Goal: Task Accomplishment & Management: Use online tool/utility

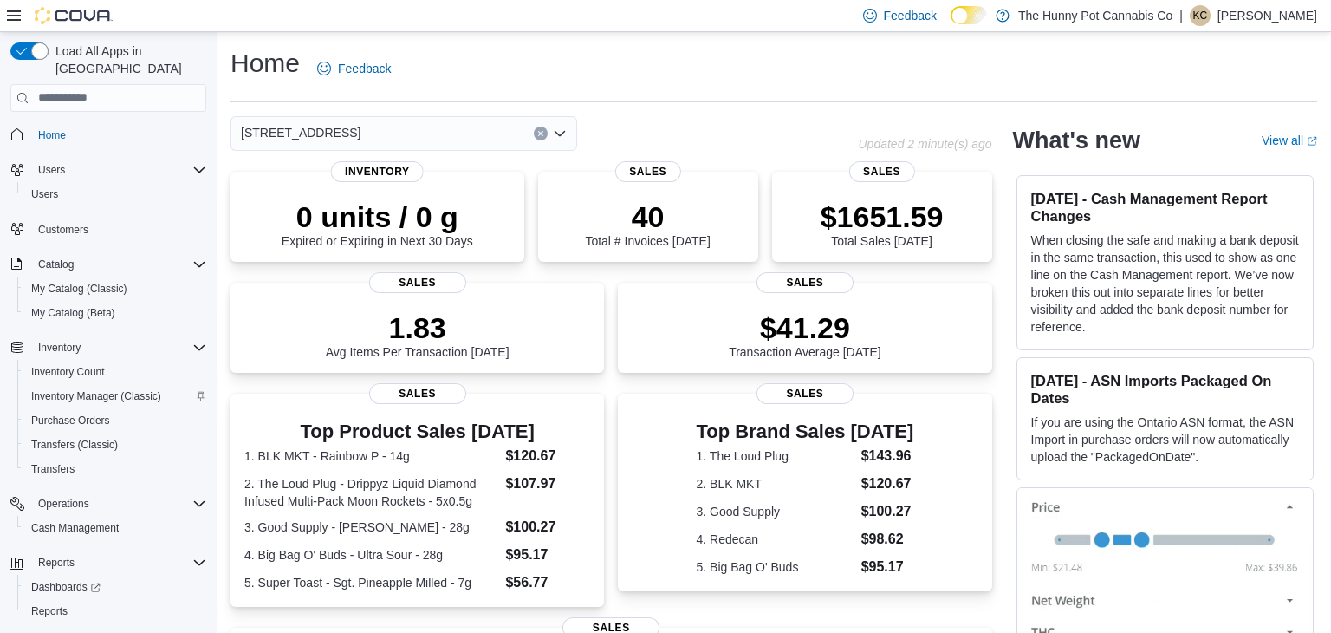
scroll to position [25, 0]
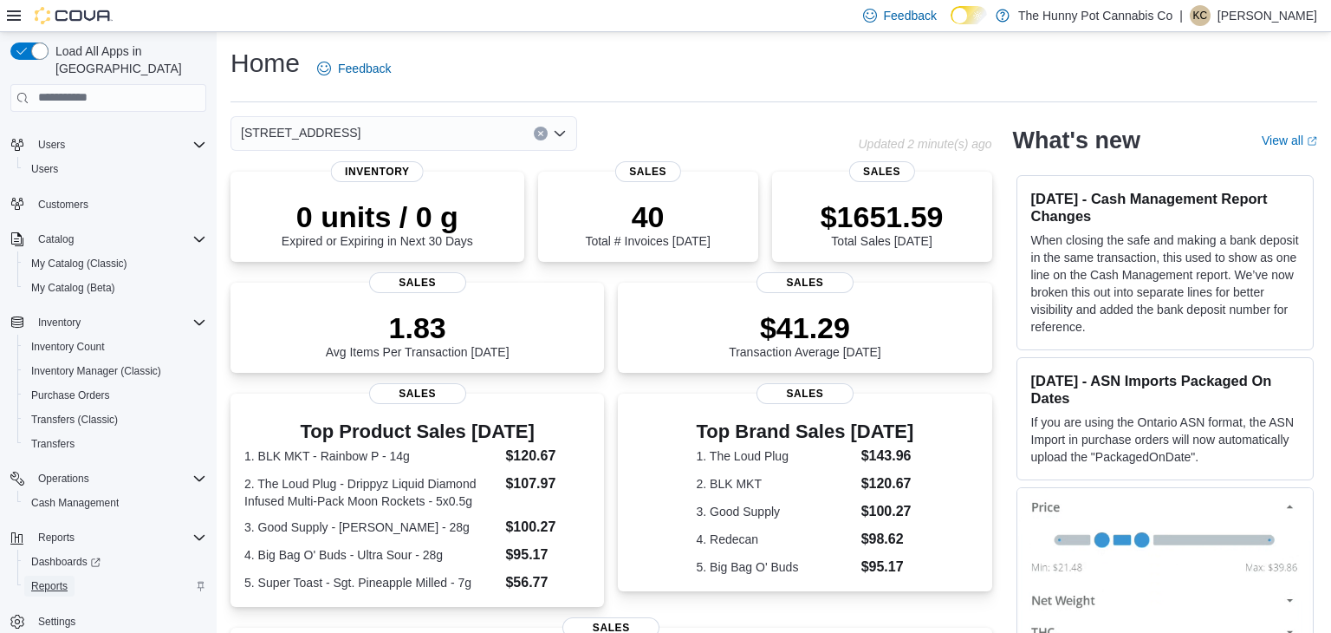
click at [54, 579] on span "Reports" at bounding box center [49, 586] width 36 height 14
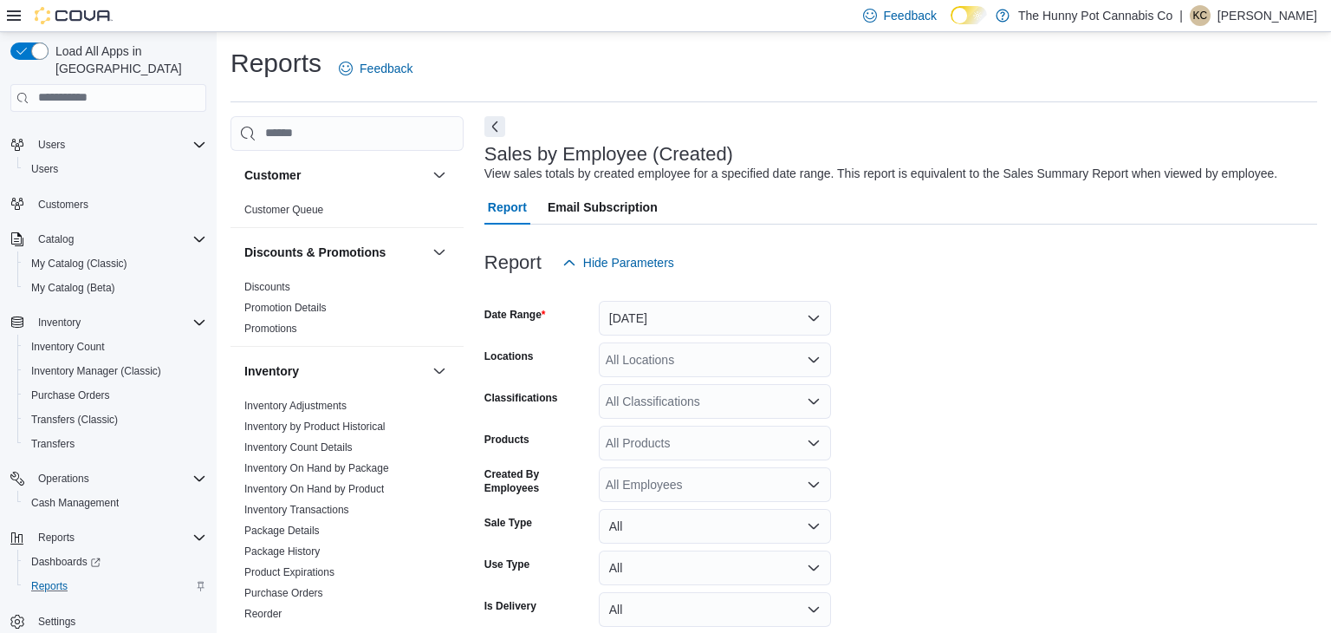
scroll to position [40, 0]
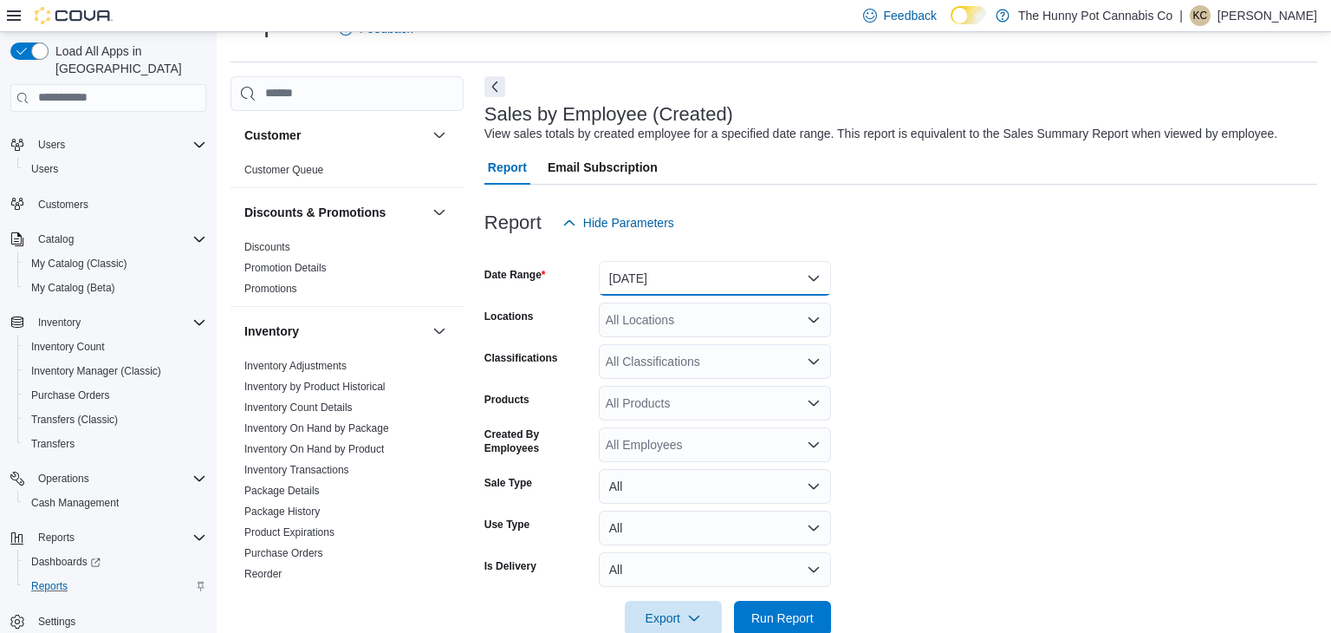
click at [696, 269] on button "[DATE]" at bounding box center [715, 278] width 232 height 35
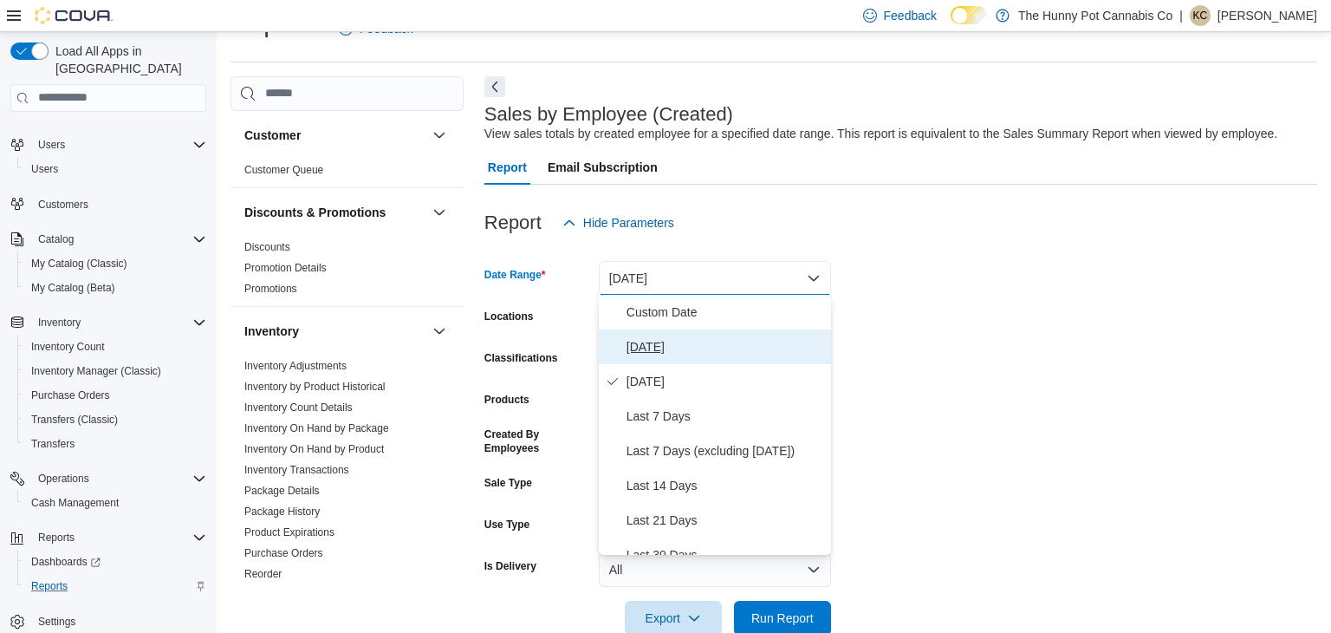
click at [658, 357] on button "Today" at bounding box center [715, 346] width 232 height 35
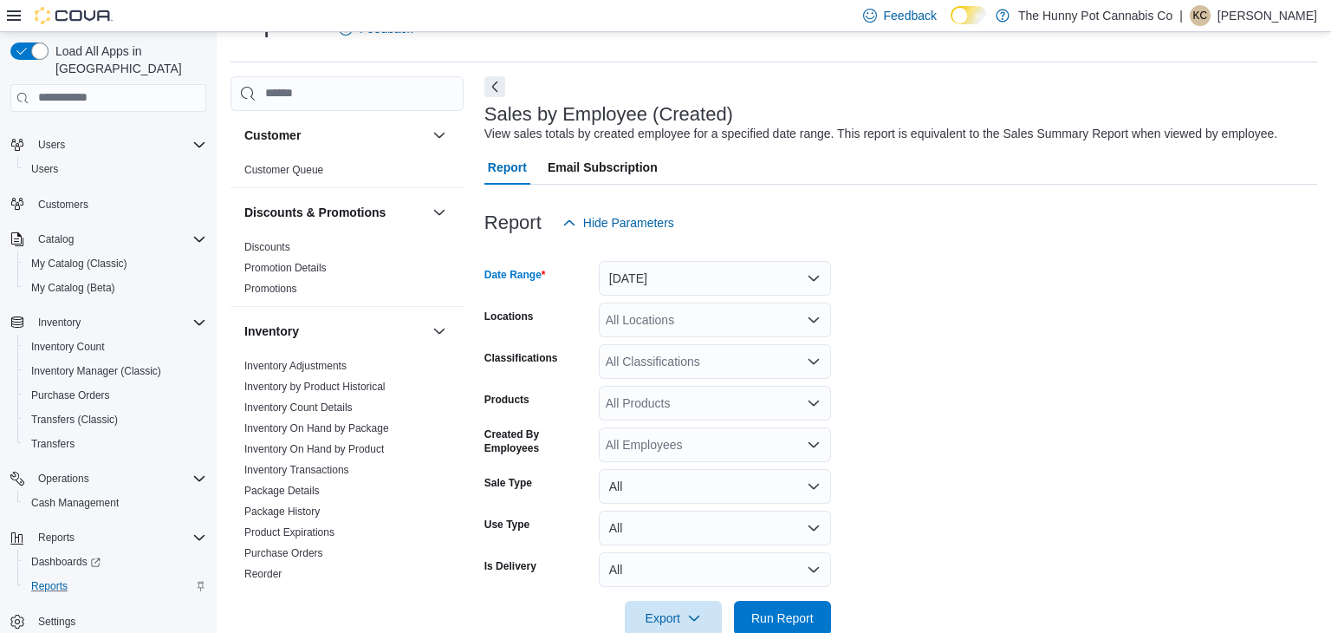
click at [691, 317] on div "All Locations" at bounding box center [715, 320] width 232 height 35
type input "***"
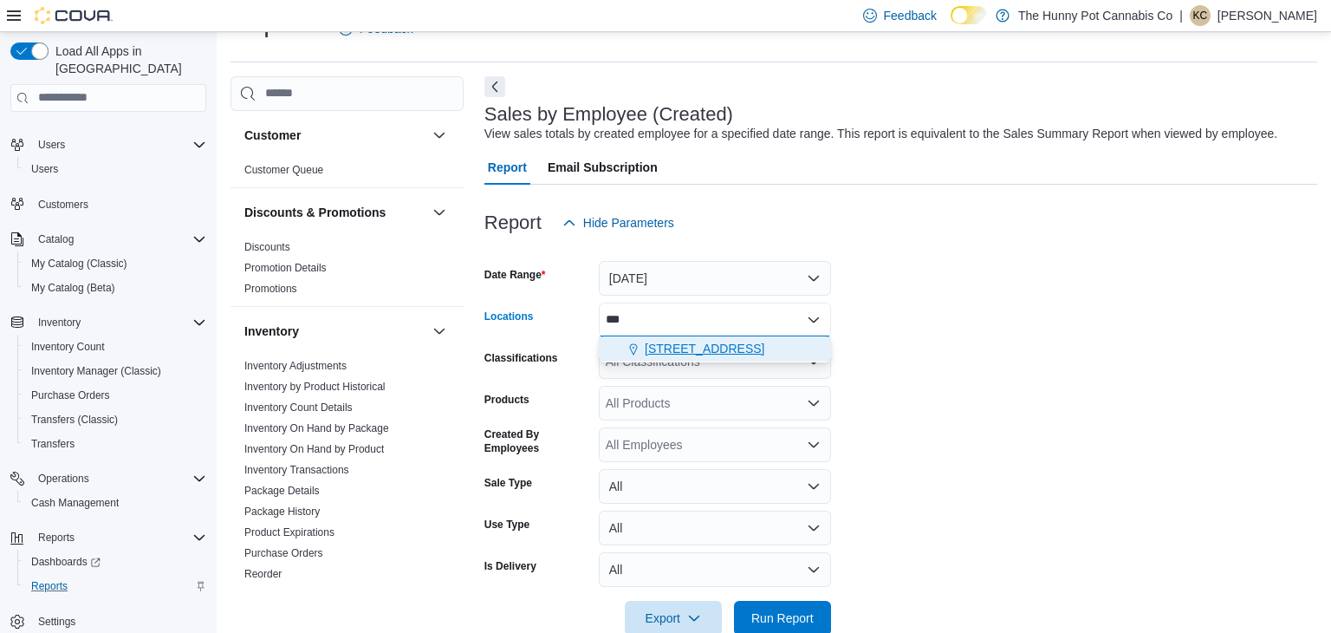
click at [714, 347] on span "[STREET_ADDRESS]" at bounding box center [705, 348] width 120 height 17
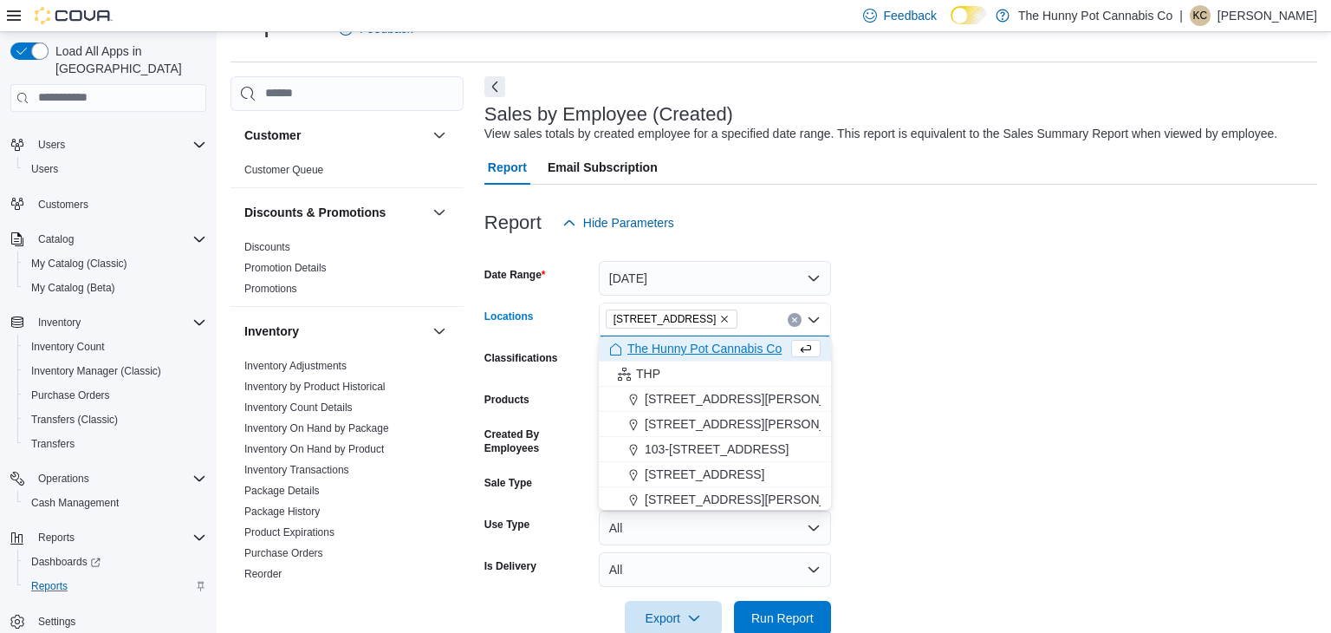
click at [961, 355] on form "Date Range Today Locations 334 Wellington Rd Combo box. Selected. 334 Wellingto…" at bounding box center [901, 437] width 833 height 395
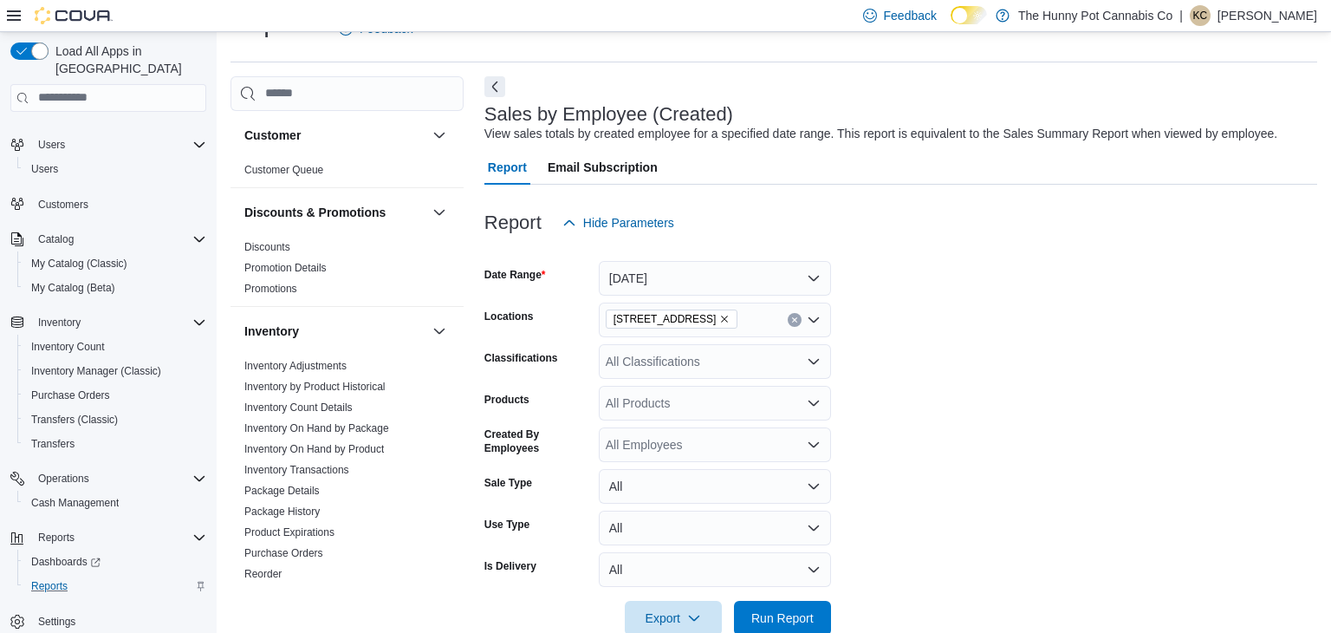
scroll to position [76, 0]
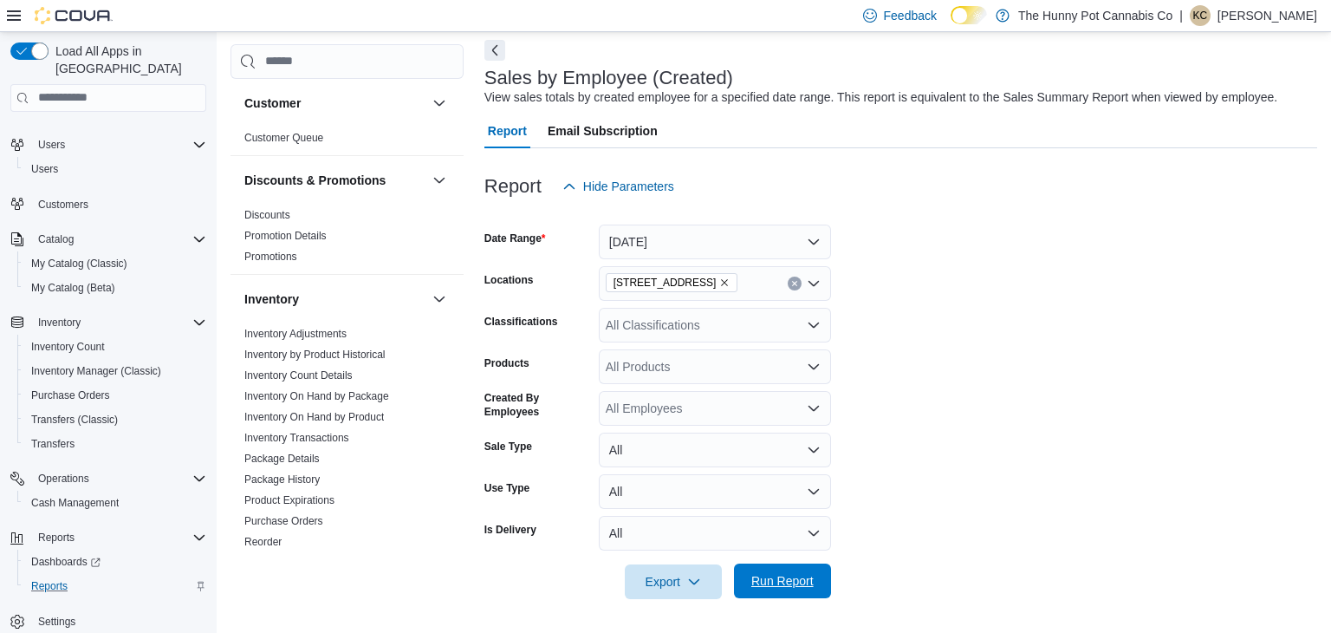
click at [793, 582] on span "Run Report" at bounding box center [782, 580] width 62 height 17
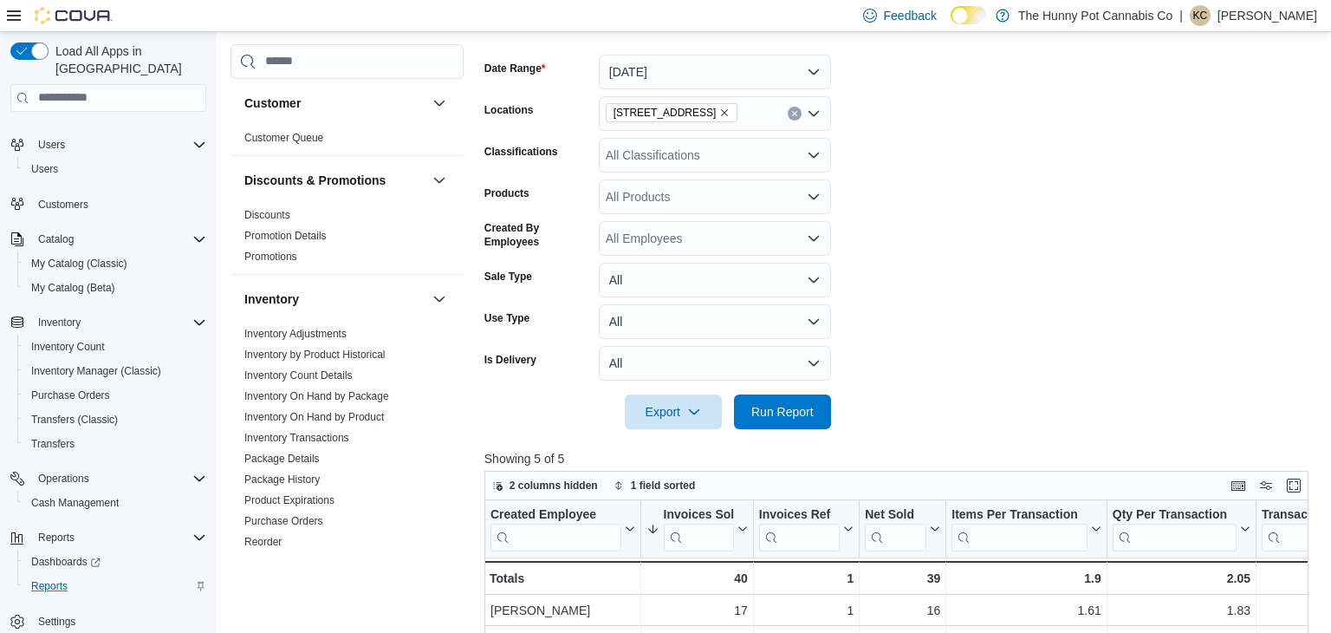
scroll to position [232, 0]
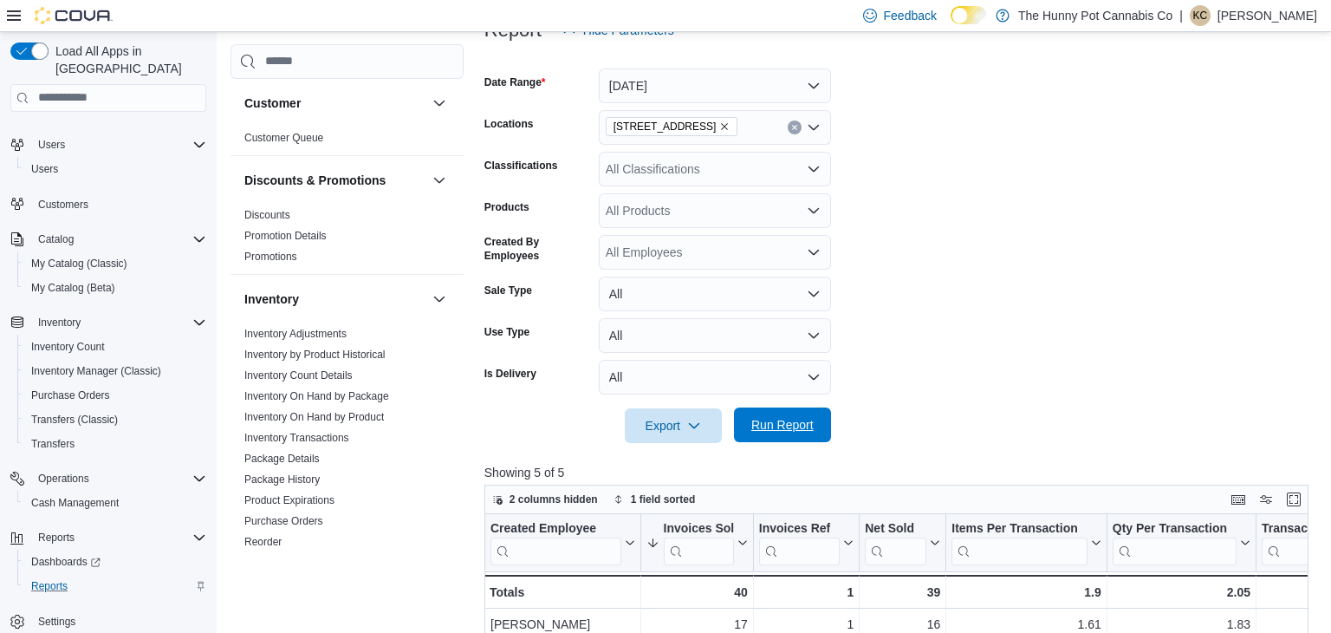
click at [791, 429] on span "Run Report" at bounding box center [782, 424] width 62 height 17
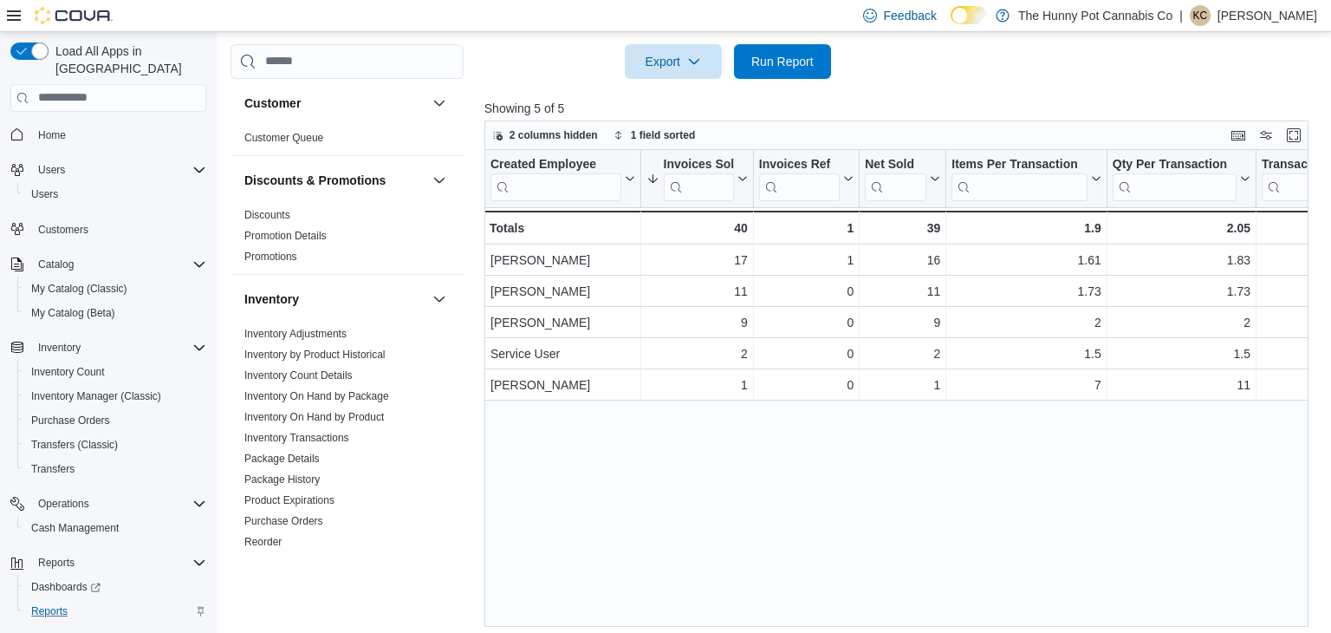
scroll to position [0, 0]
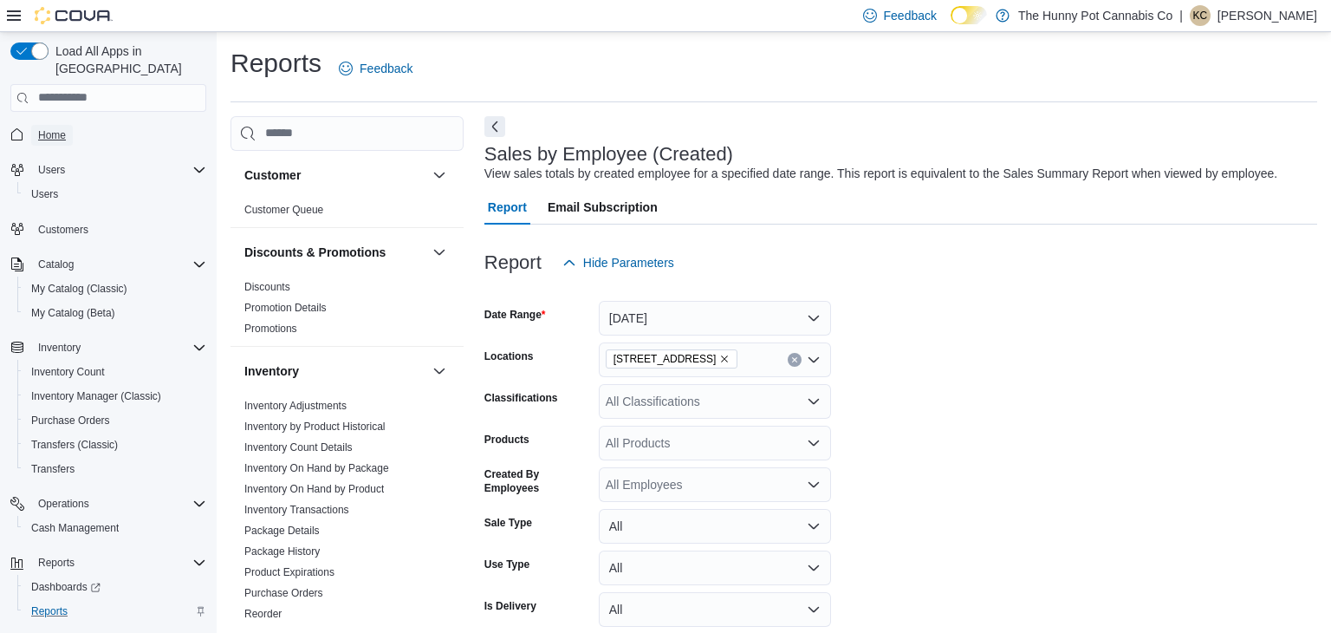
click at [51, 128] on span "Home" at bounding box center [52, 135] width 28 height 14
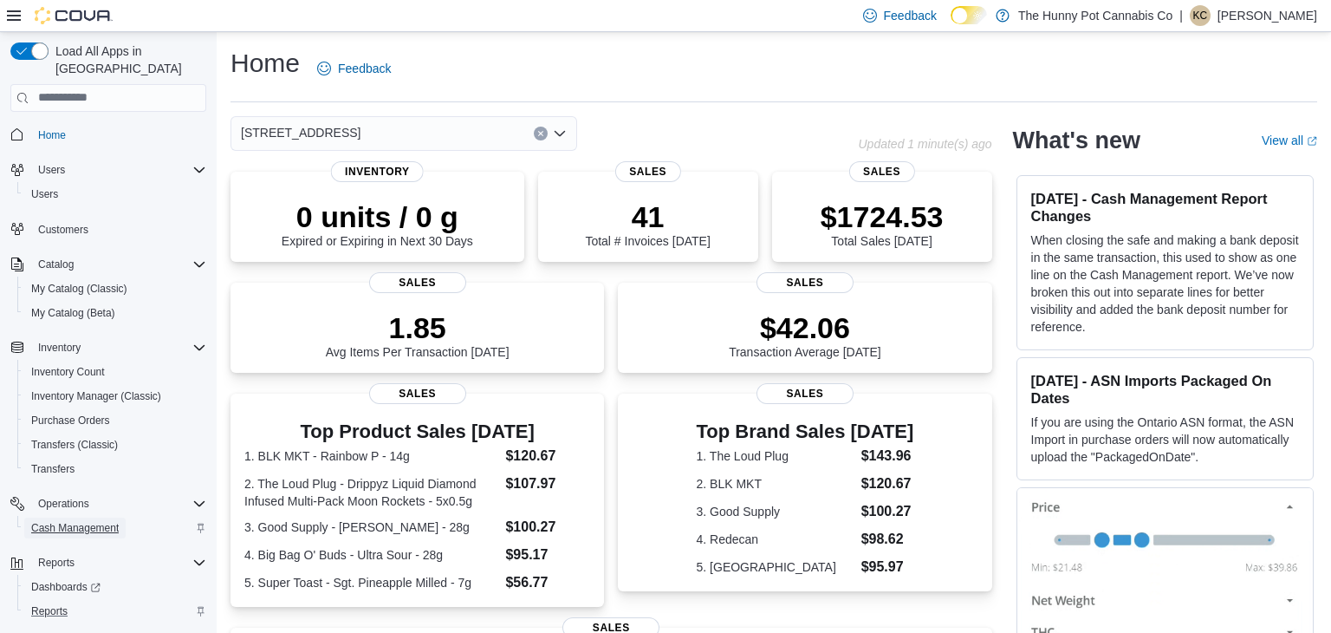
click at [79, 521] on span "Cash Management" at bounding box center [75, 528] width 88 height 14
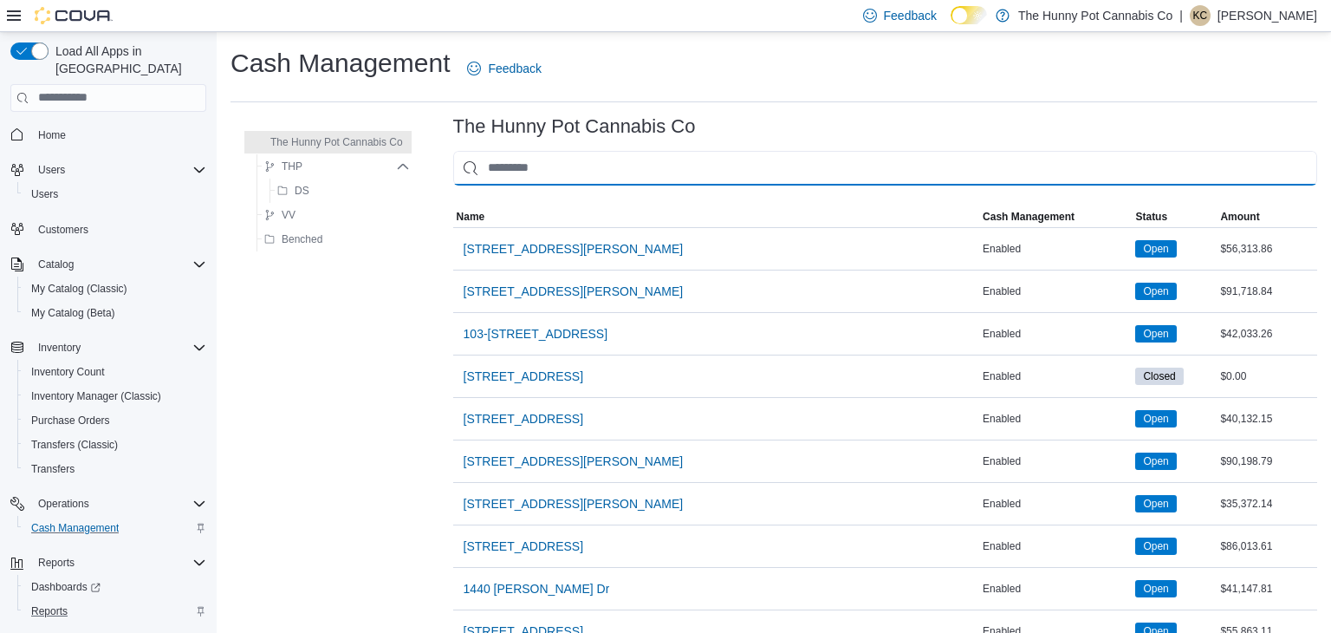
click at [685, 174] on input "This is a search bar. As you type, the results lower in the page will automatic…" at bounding box center [885, 168] width 864 height 35
click at [62, 128] on span "Home" at bounding box center [52, 135] width 28 height 14
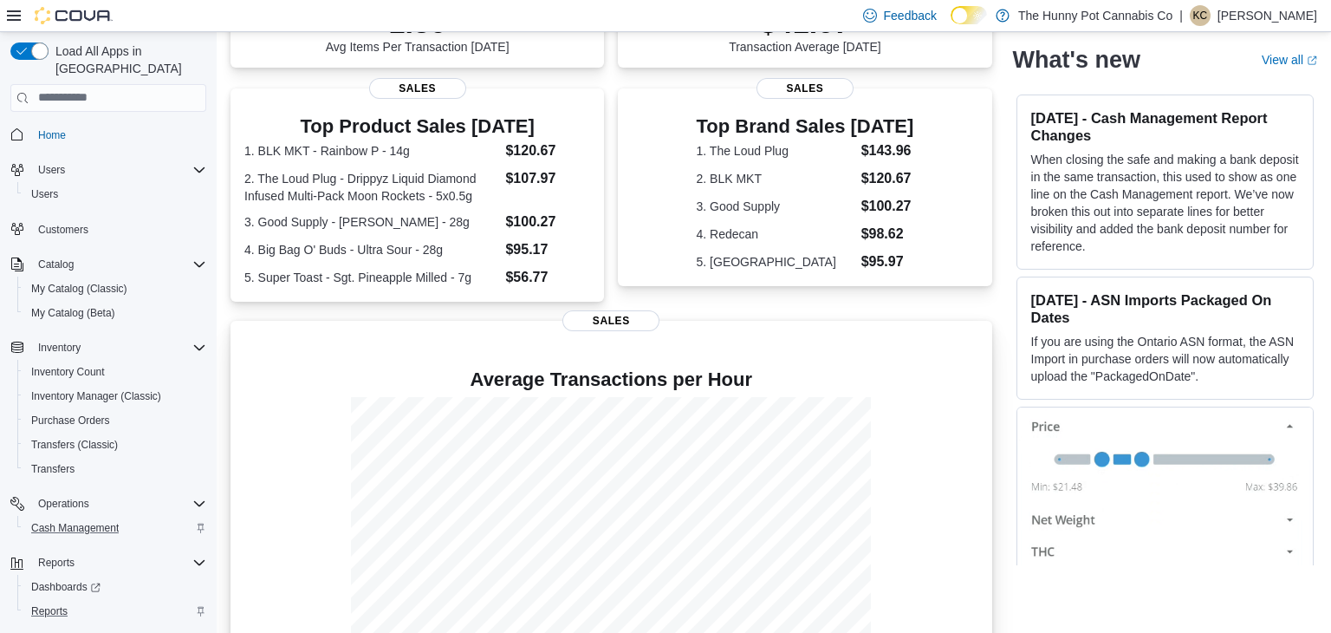
scroll to position [359, 0]
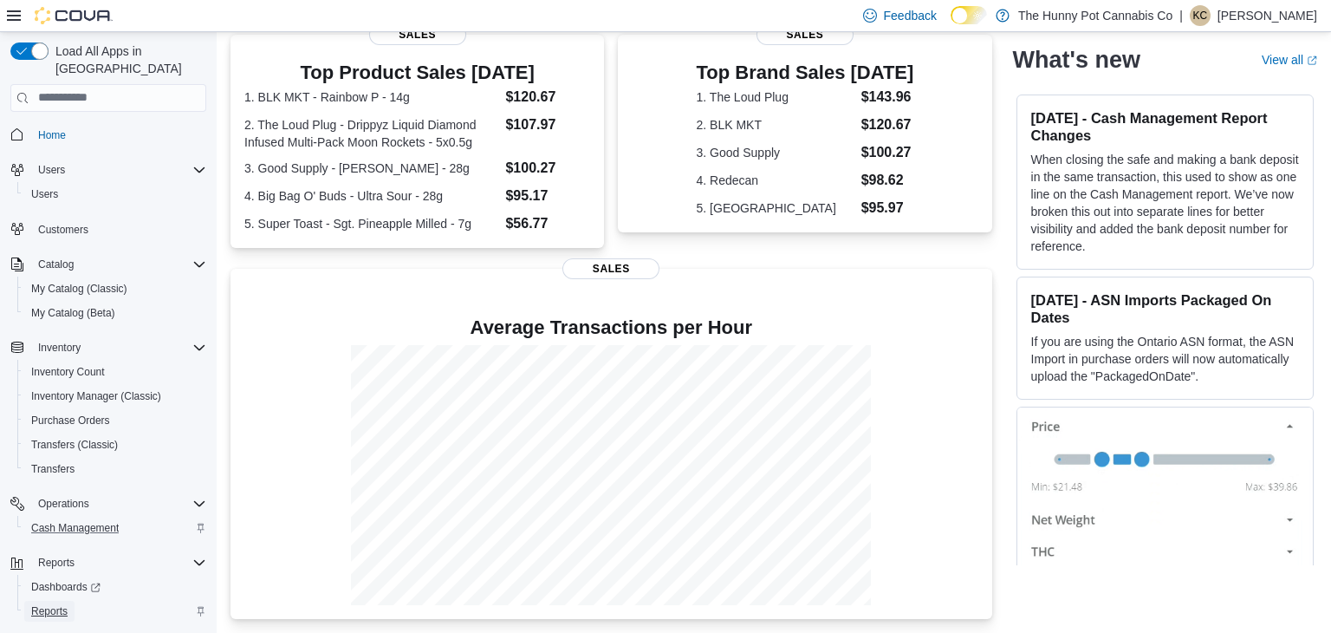
click at [48, 604] on span "Reports" at bounding box center [49, 611] width 36 height 14
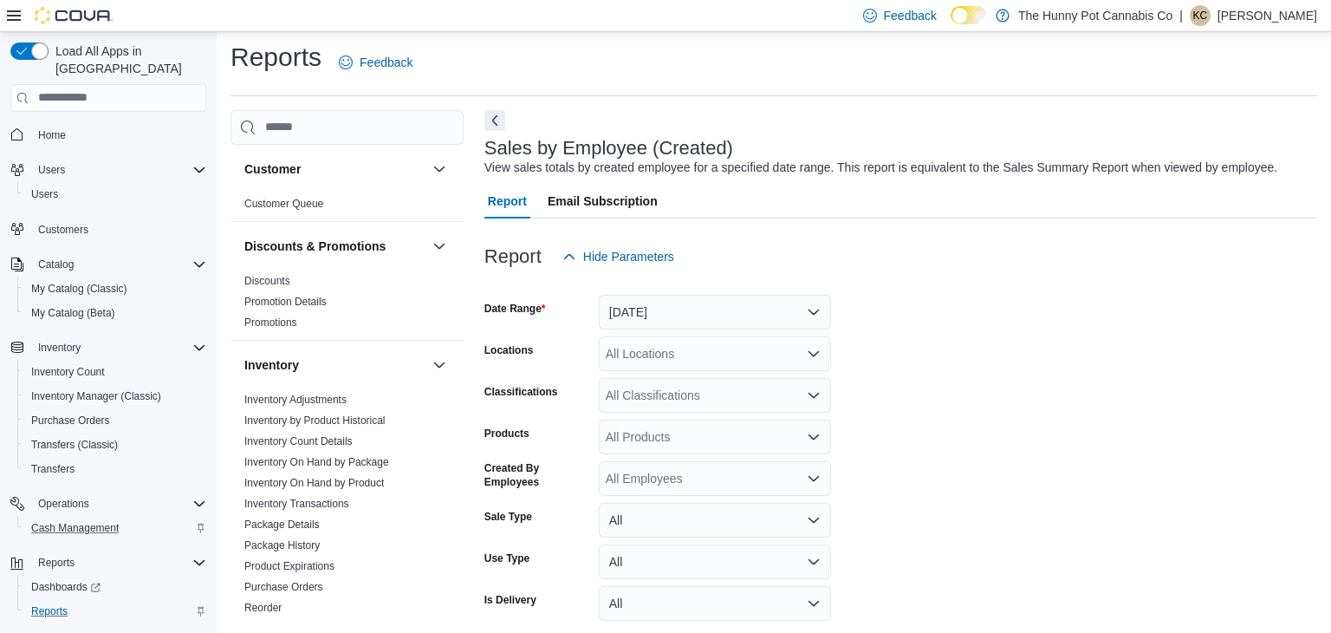
scroll to position [40, 0]
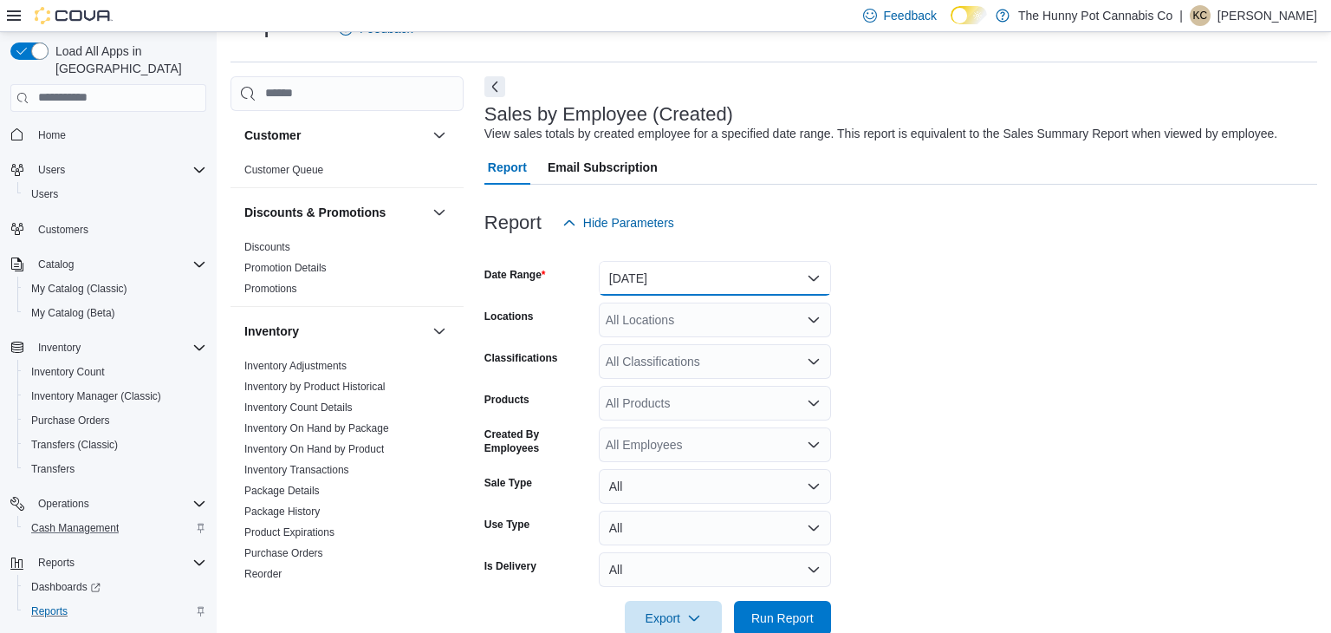
click at [659, 274] on button "Yesterday" at bounding box center [715, 278] width 232 height 35
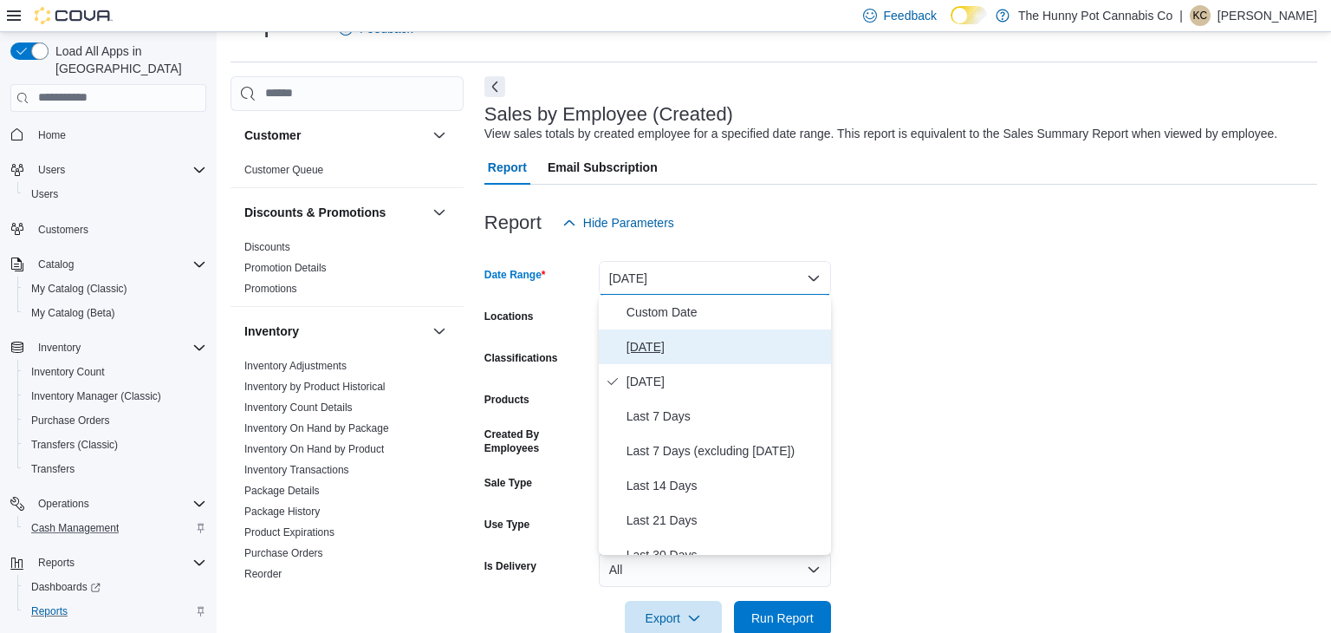
click at [637, 343] on span "Today" at bounding box center [726, 346] width 198 height 21
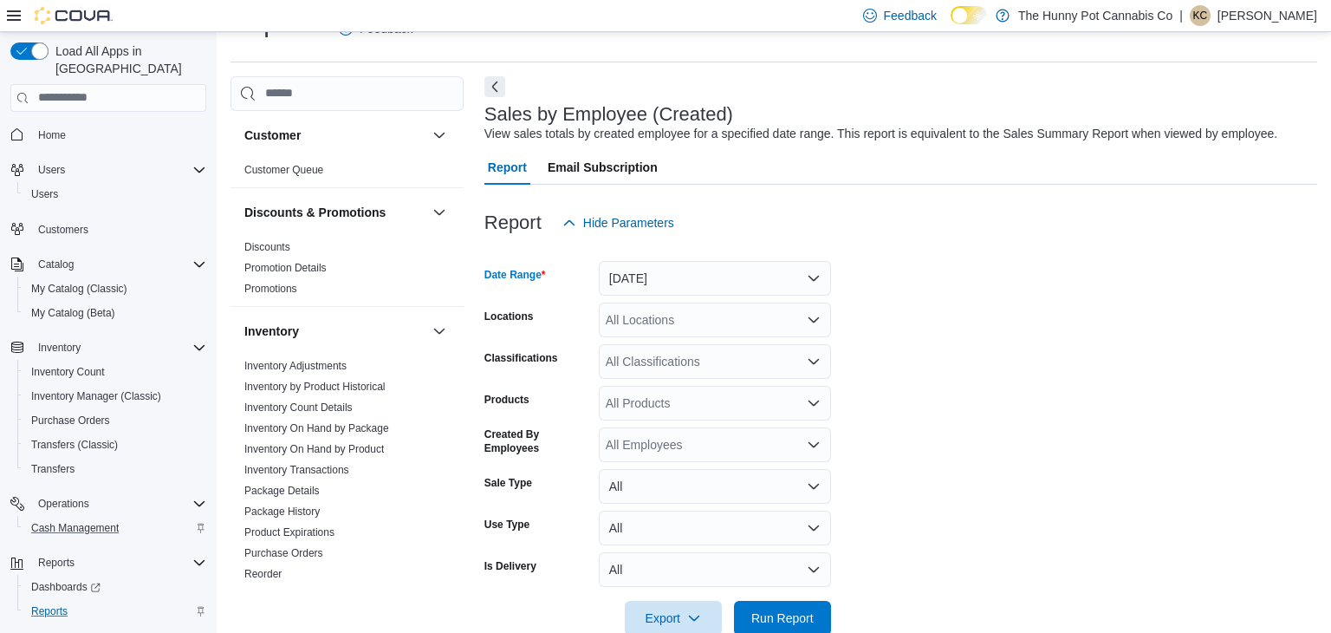
click at [658, 325] on div "All Locations" at bounding box center [715, 320] width 232 height 35
type input "***"
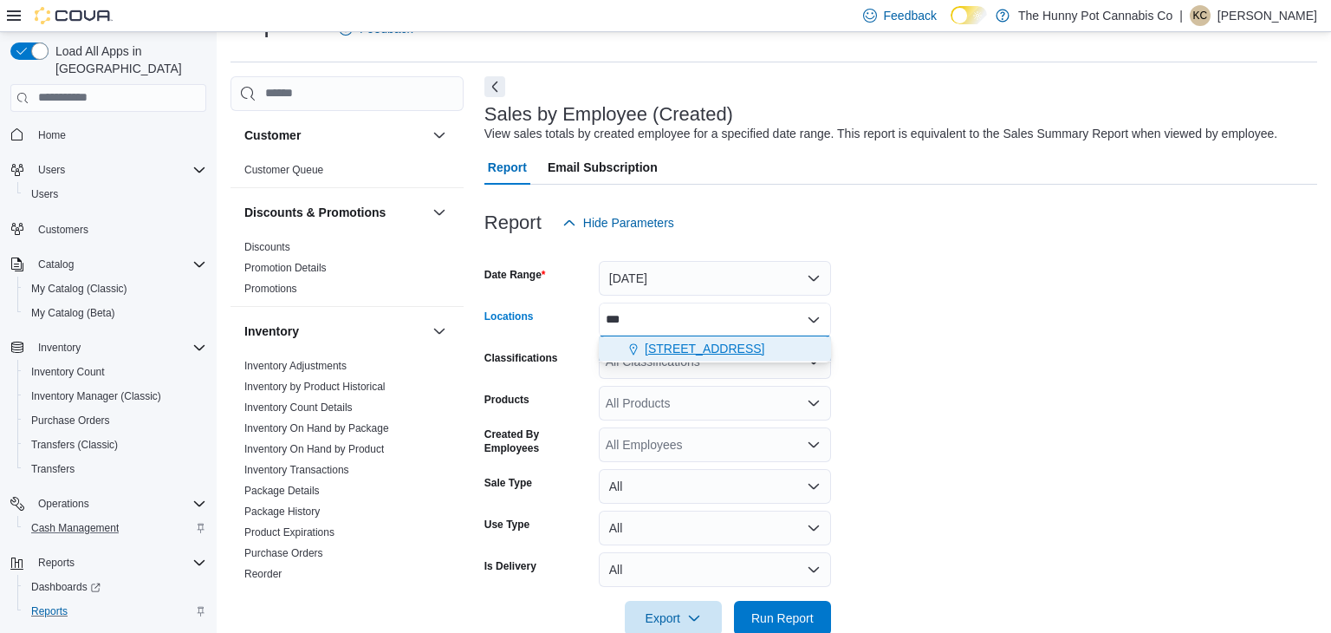
click at [702, 341] on span "[STREET_ADDRESS]" at bounding box center [705, 348] width 120 height 17
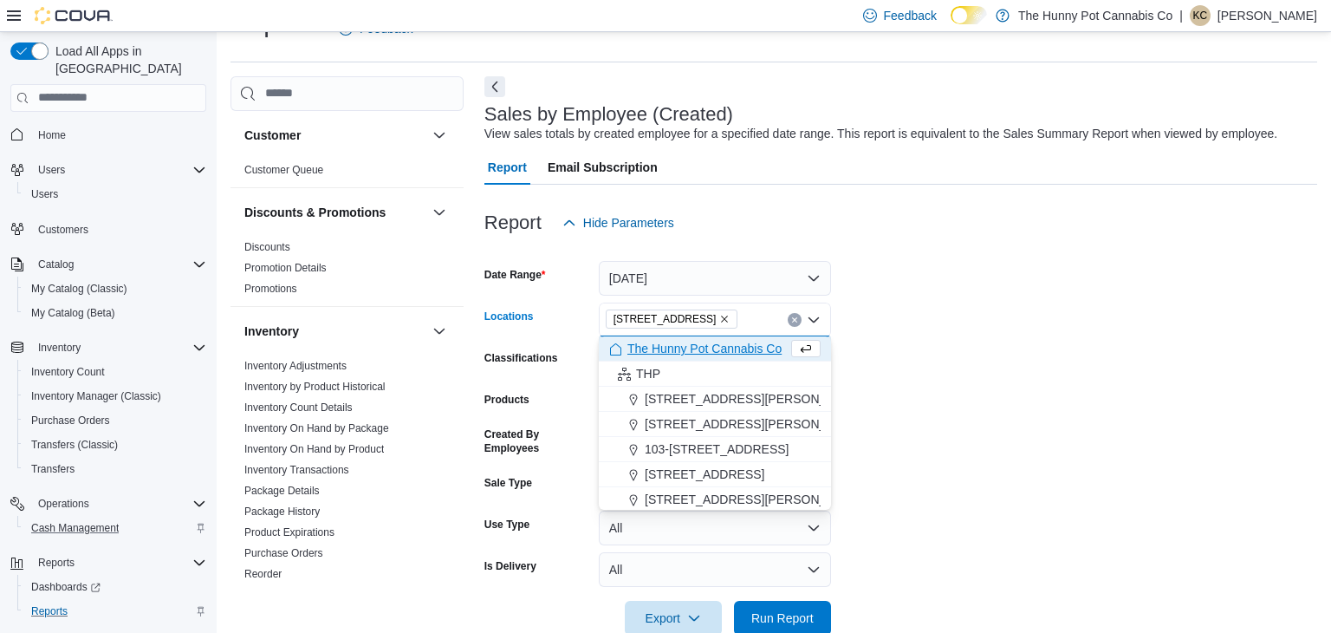
click at [960, 360] on form "Date Range Today Locations 334 Wellington Rd Combo box. Selected. 334 Wellingto…" at bounding box center [901, 437] width 833 height 395
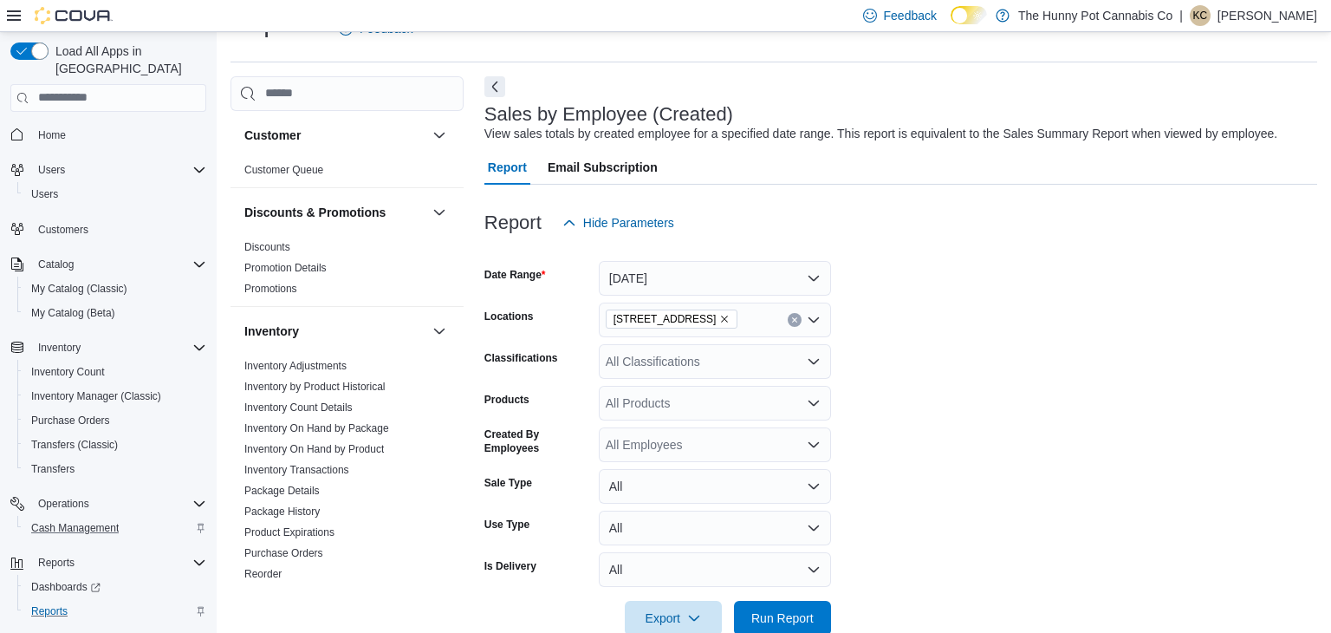
scroll to position [76, 0]
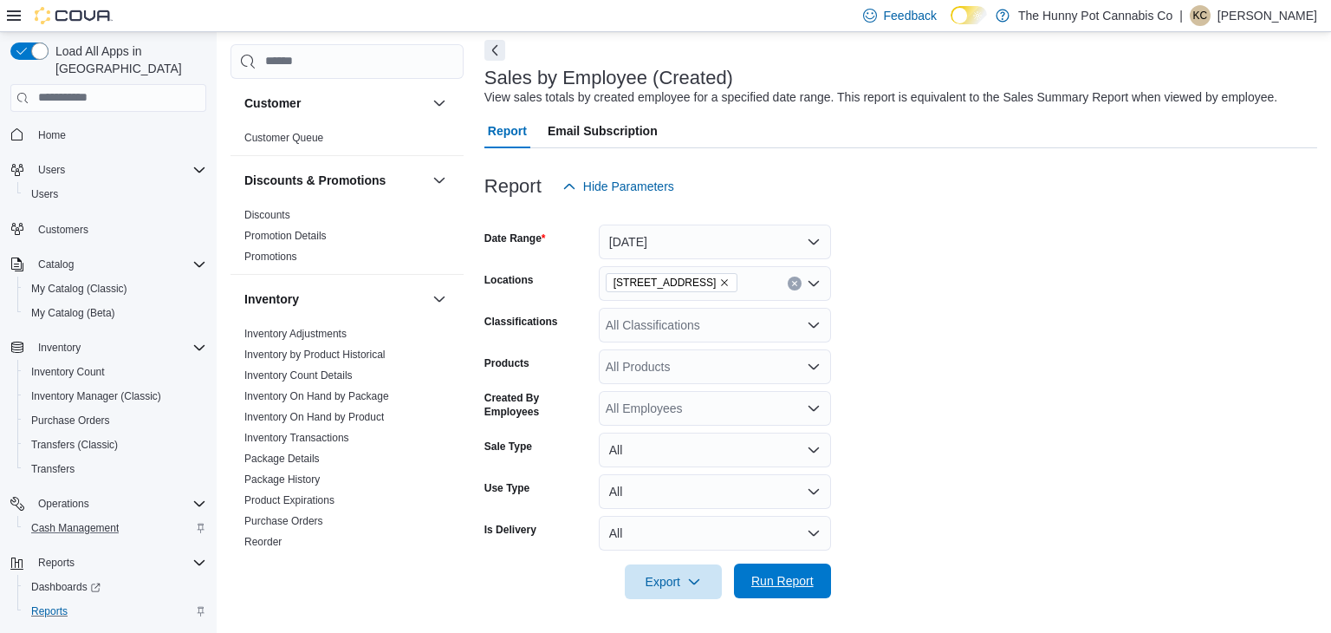
click at [780, 585] on span "Run Report" at bounding box center [782, 580] width 62 height 17
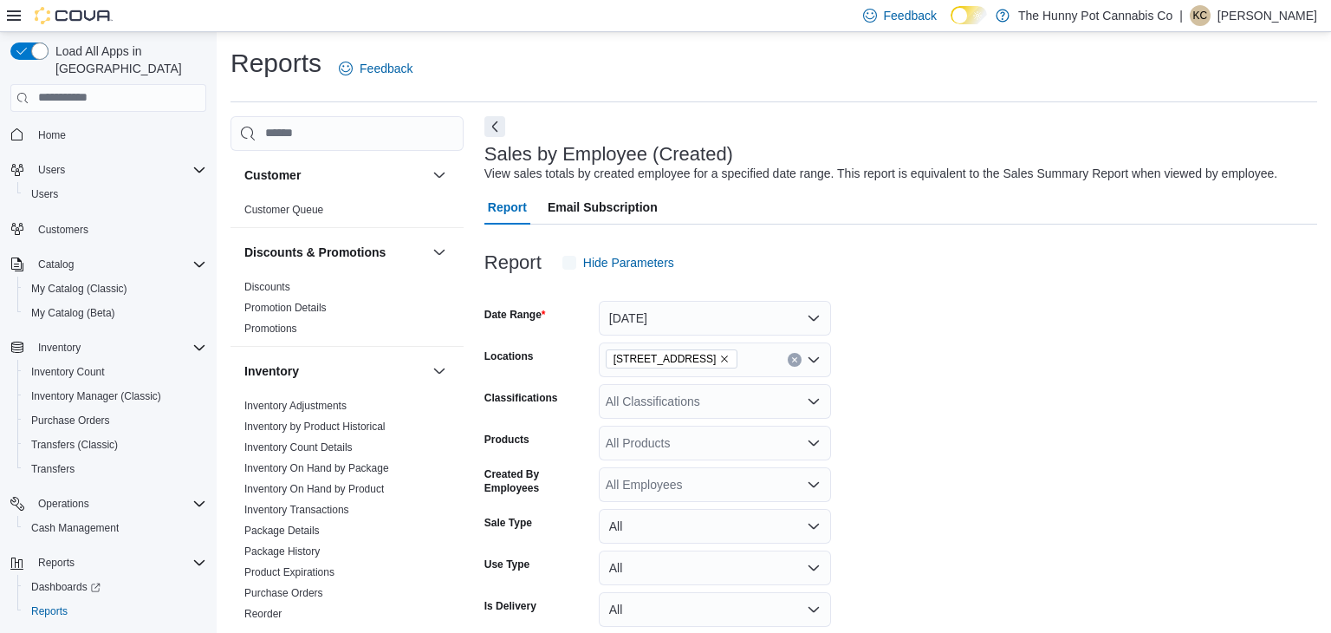
scroll to position [40, 0]
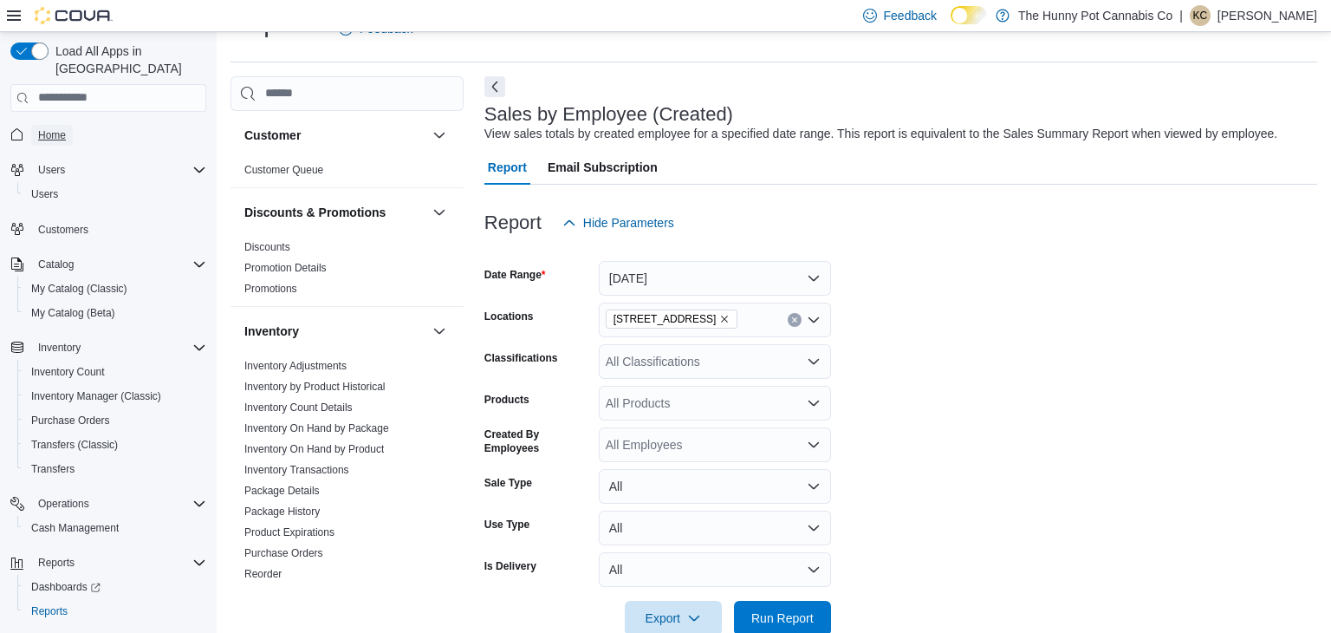
click at [55, 128] on span "Home" at bounding box center [52, 135] width 28 height 14
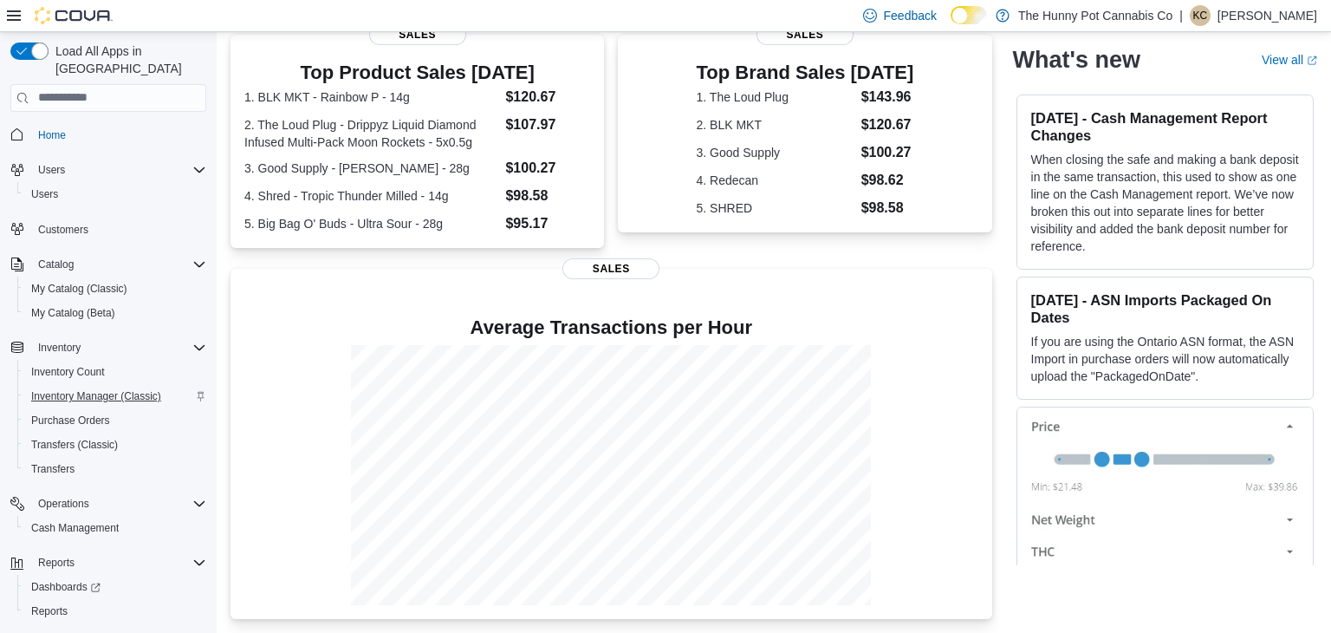
scroll to position [25, 0]
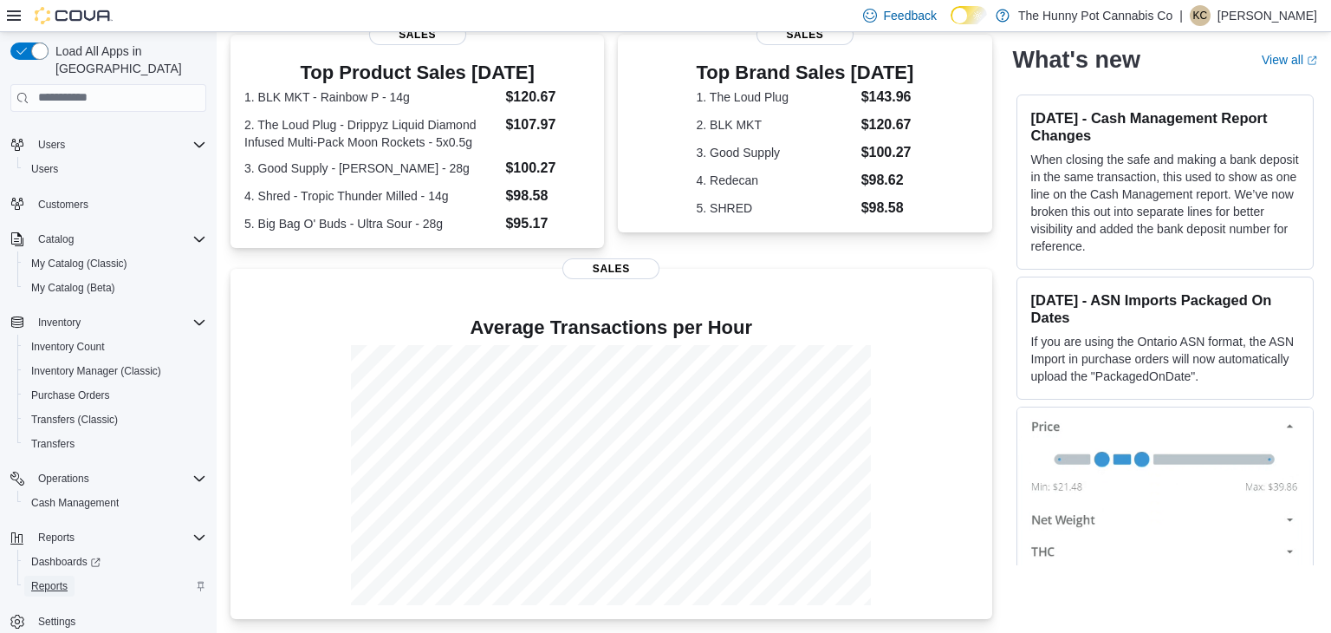
click at [52, 579] on span "Reports" at bounding box center [49, 586] width 36 height 14
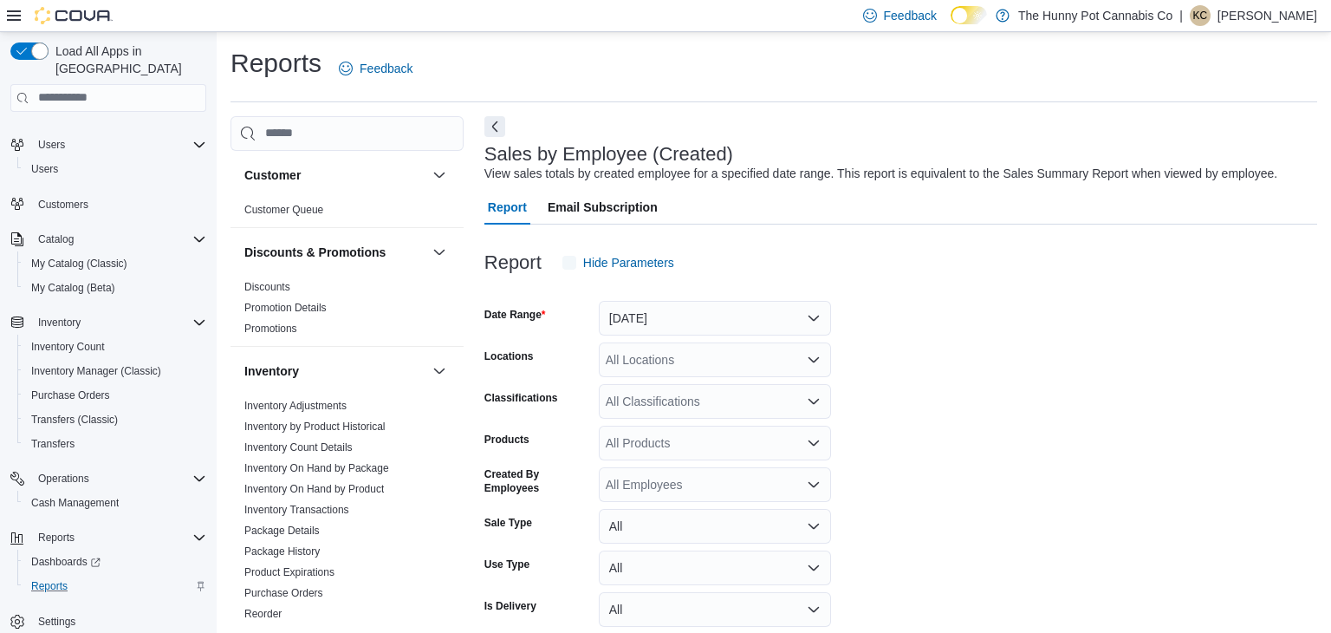
scroll to position [40, 0]
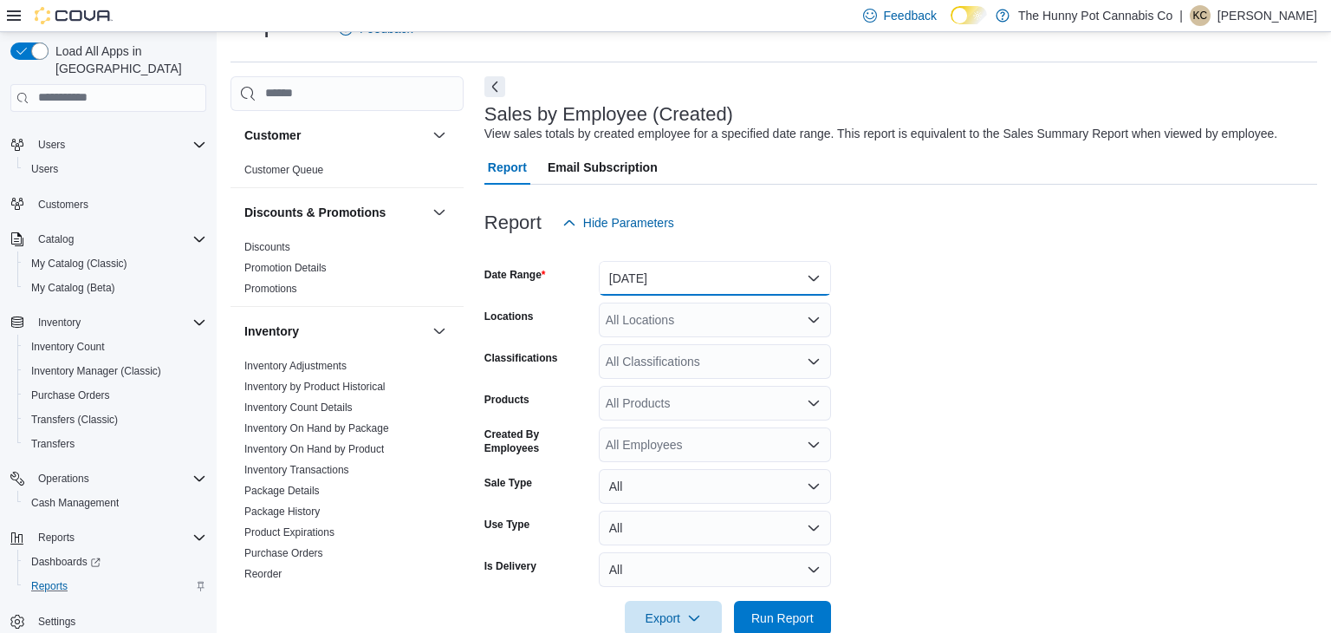
click at [730, 265] on button "Yesterday" at bounding box center [715, 278] width 232 height 35
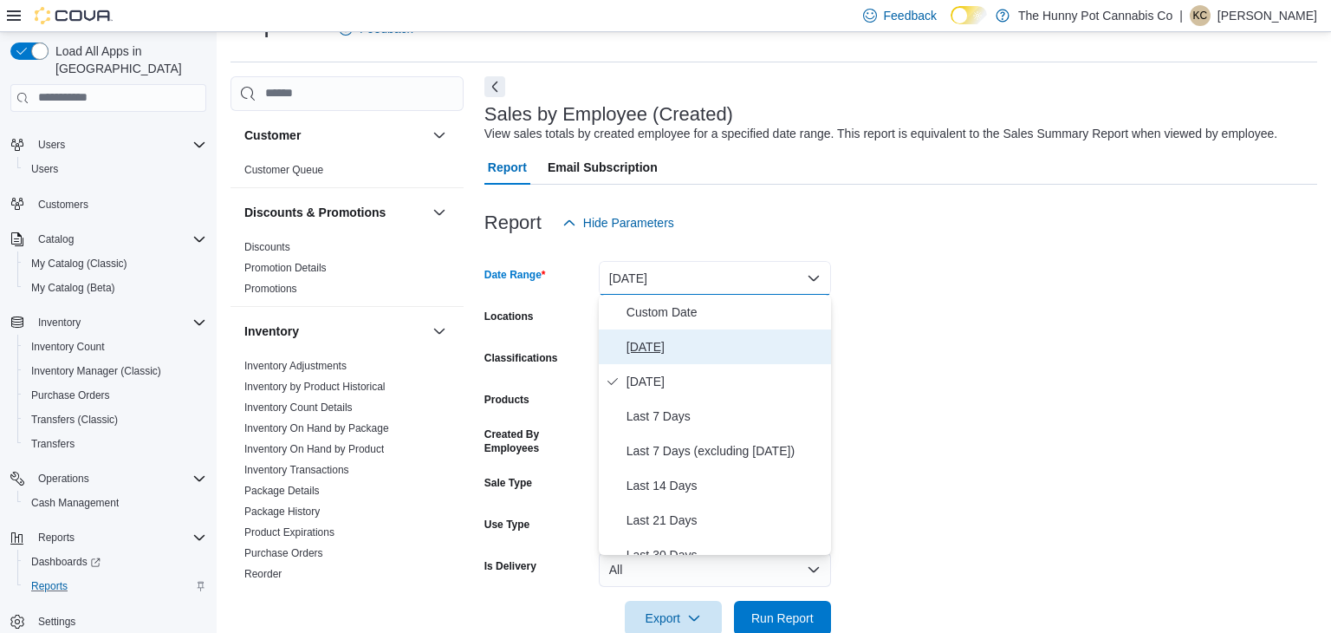
click at [628, 340] on span "Today" at bounding box center [726, 346] width 198 height 21
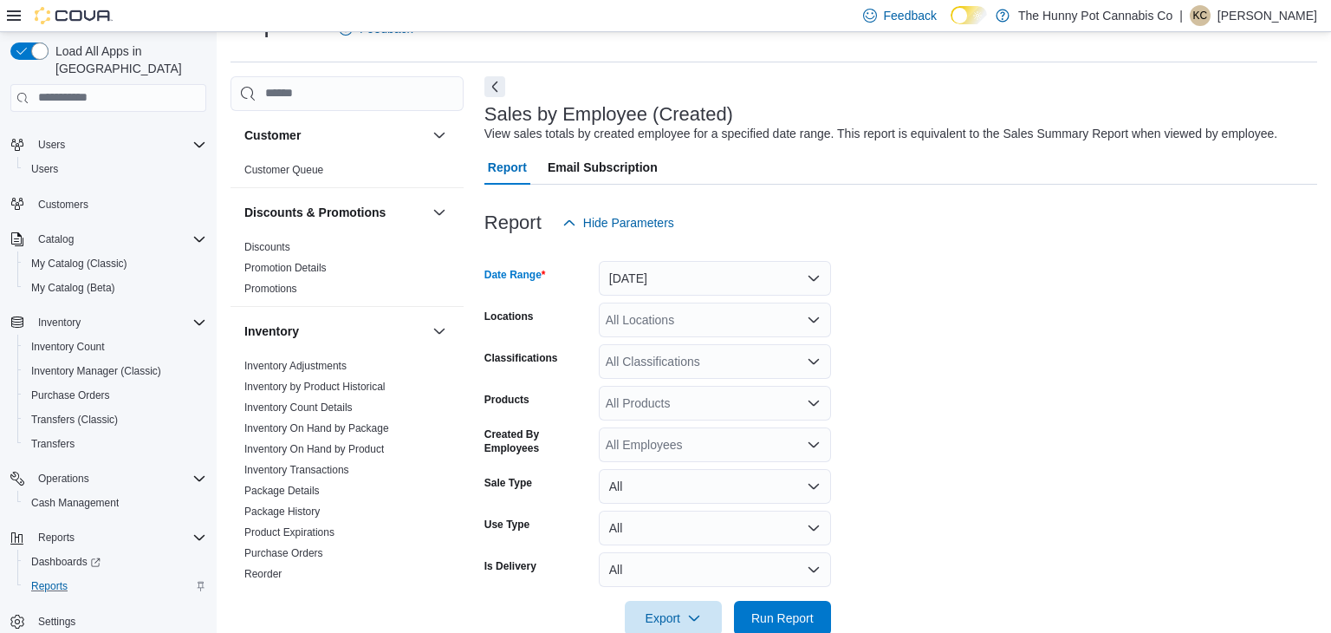
click at [681, 316] on div "All Locations" at bounding box center [715, 320] width 232 height 35
type input "***"
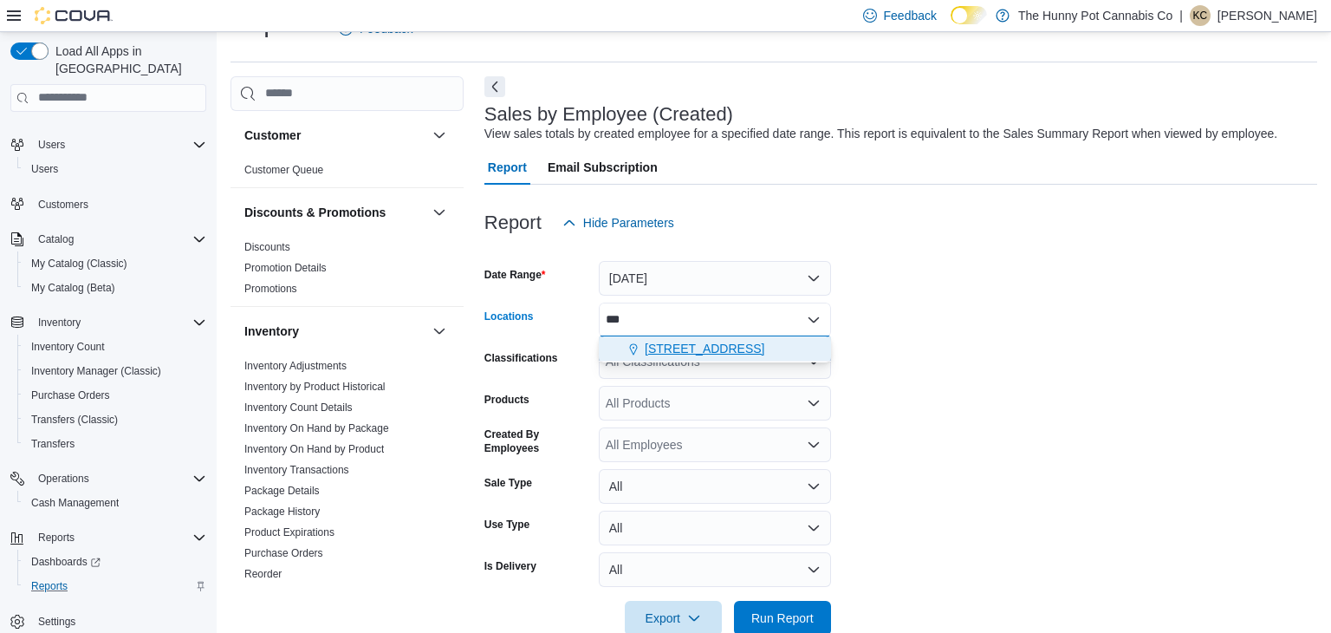
click at [699, 344] on span "[STREET_ADDRESS]" at bounding box center [705, 348] width 120 height 17
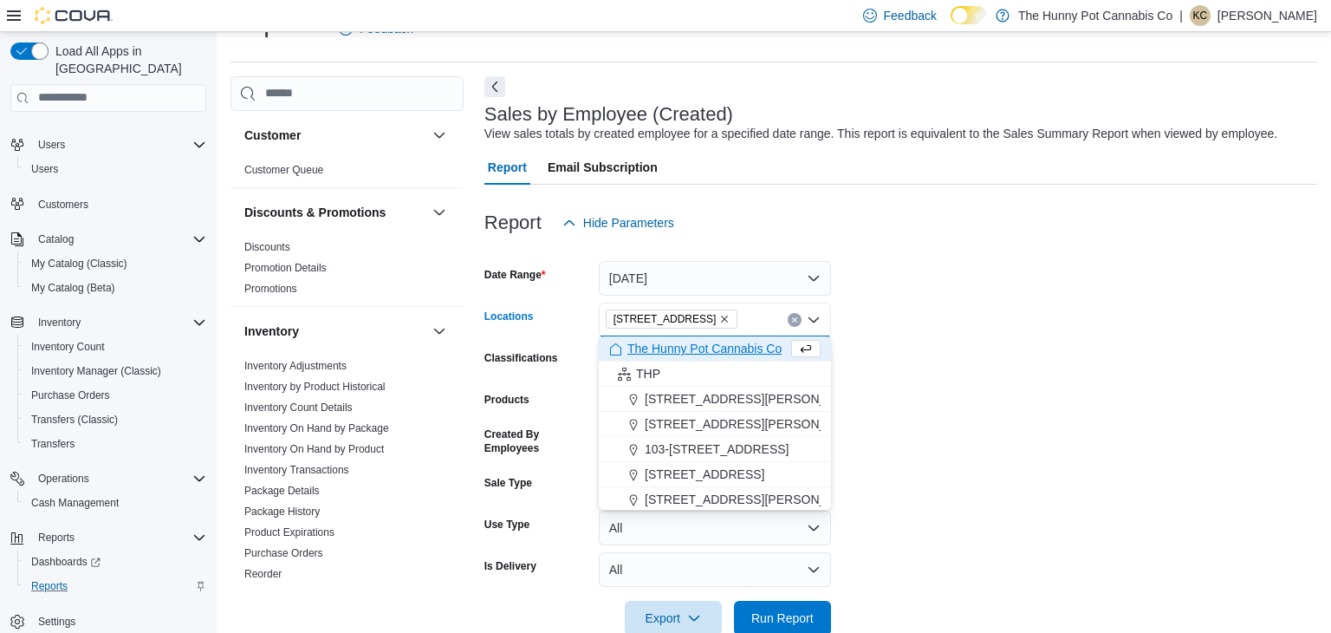
click at [977, 405] on form "Date Range Today Locations 334 Wellington Rd Combo box. Selected. 334 Wellingto…" at bounding box center [901, 437] width 833 height 395
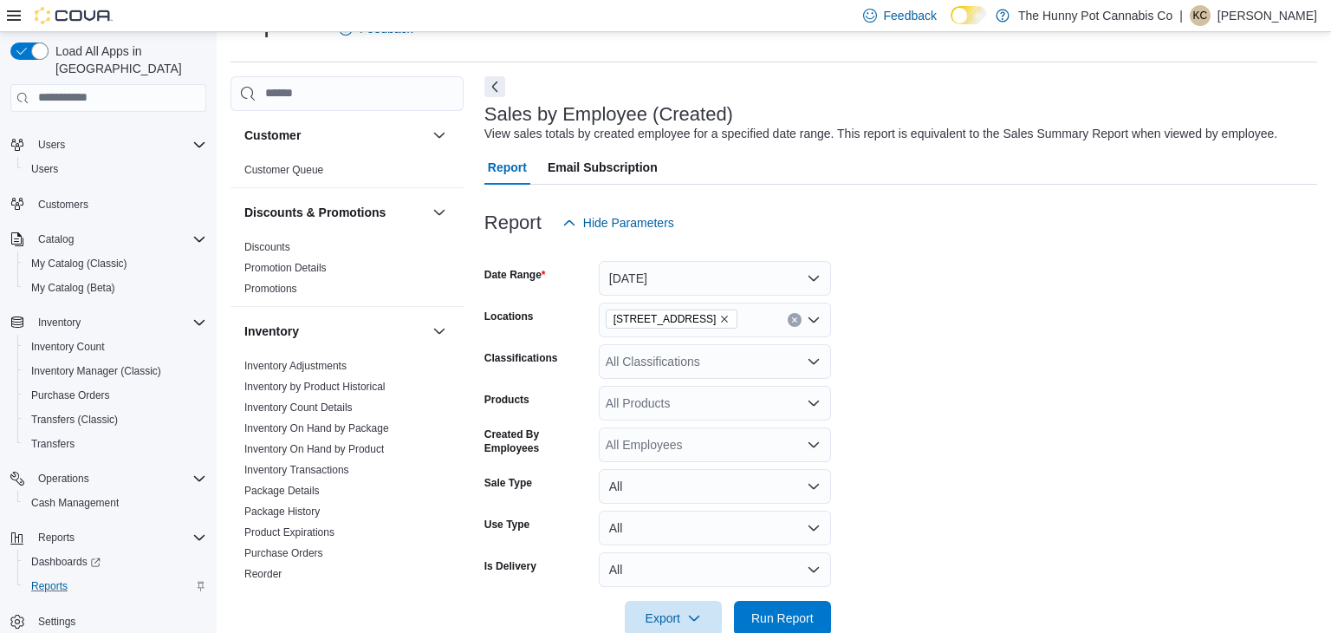
scroll to position [76, 0]
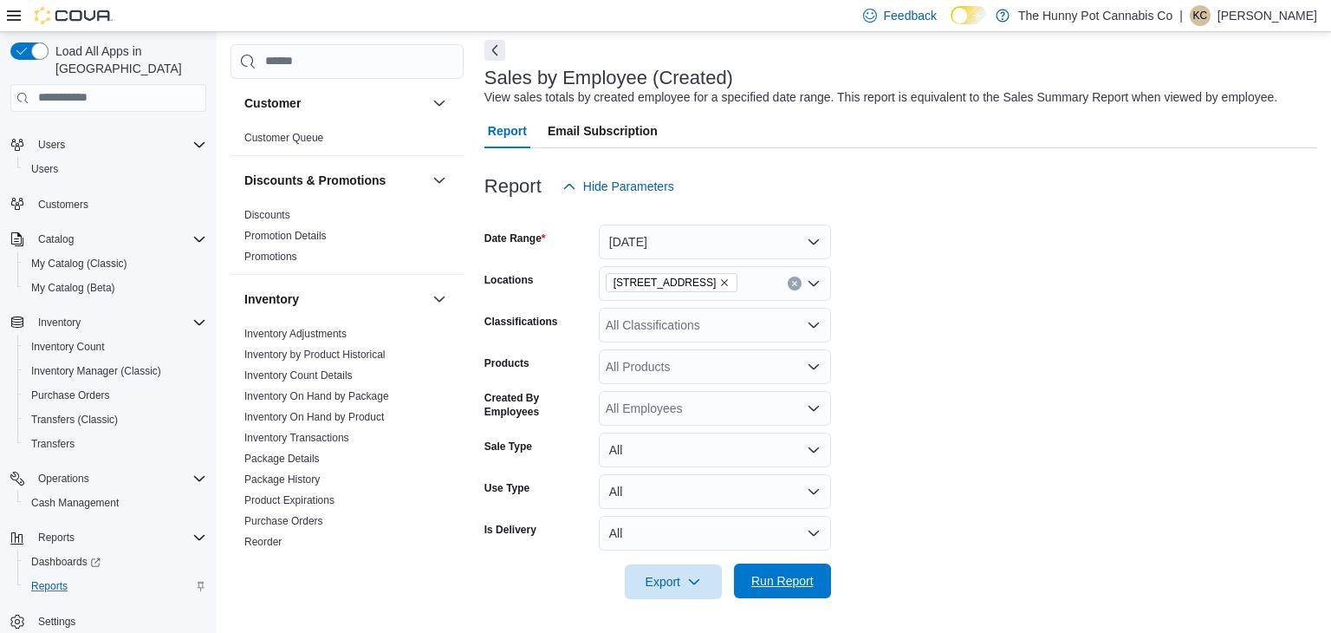
click at [799, 586] on span "Run Report" at bounding box center [782, 580] width 62 height 17
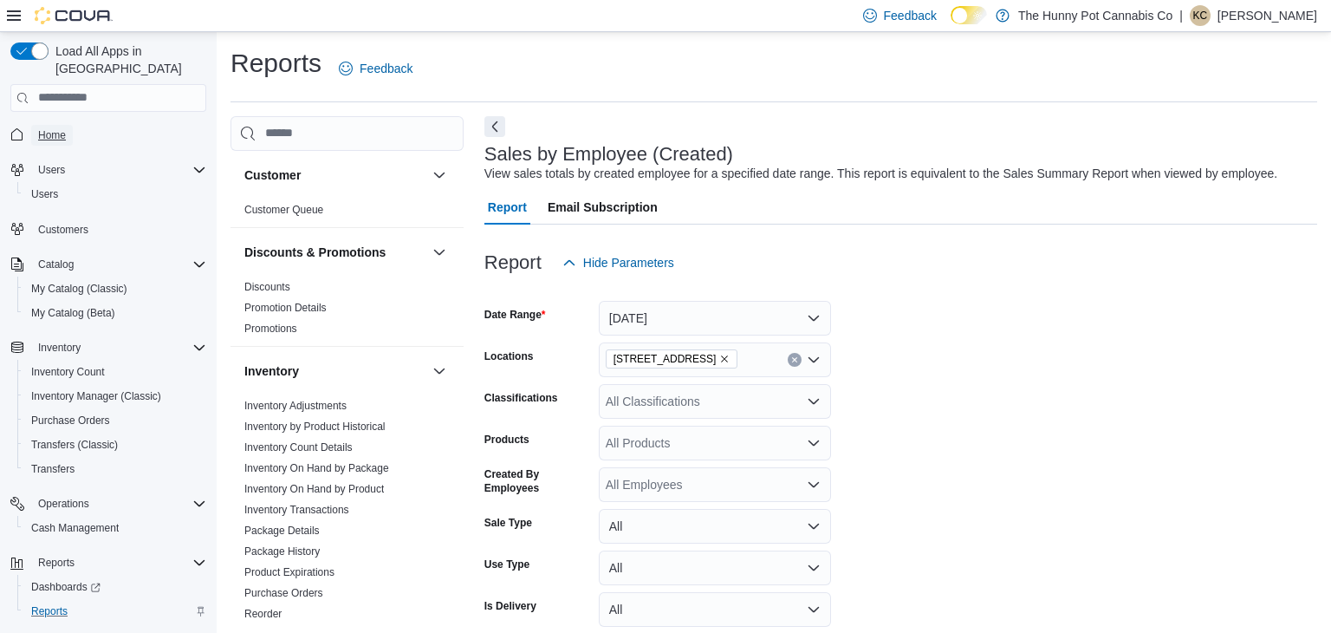
click at [55, 128] on span "Home" at bounding box center [52, 135] width 28 height 14
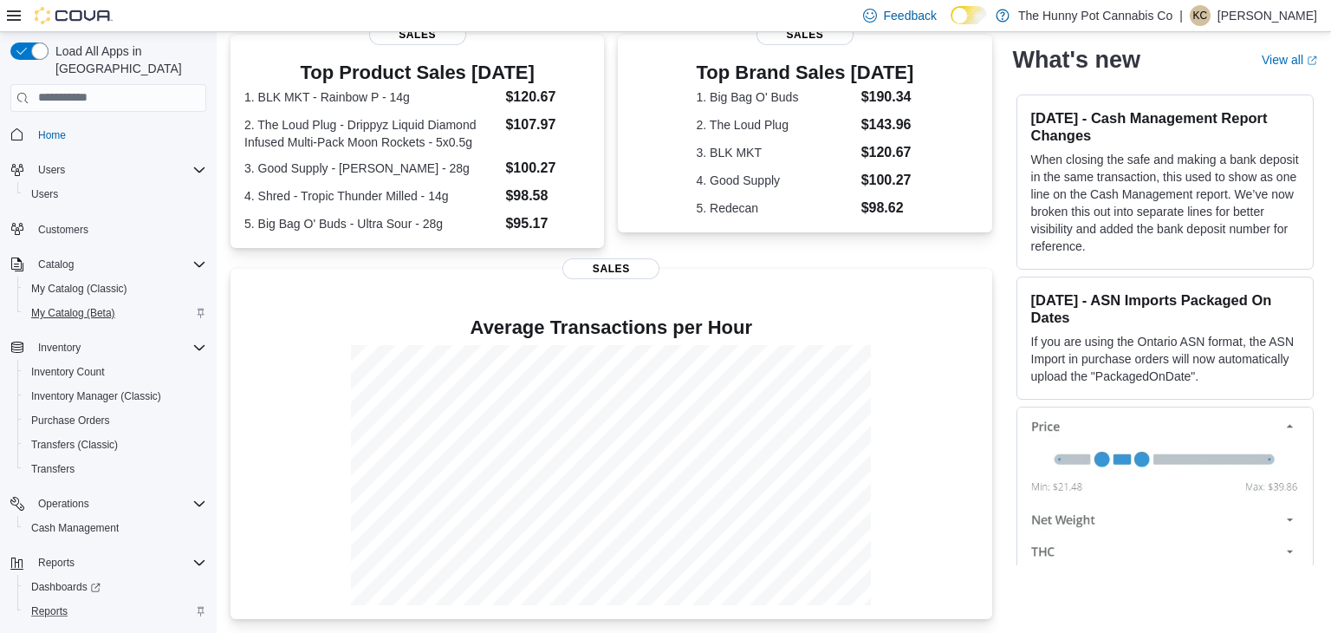
scroll to position [25, 0]
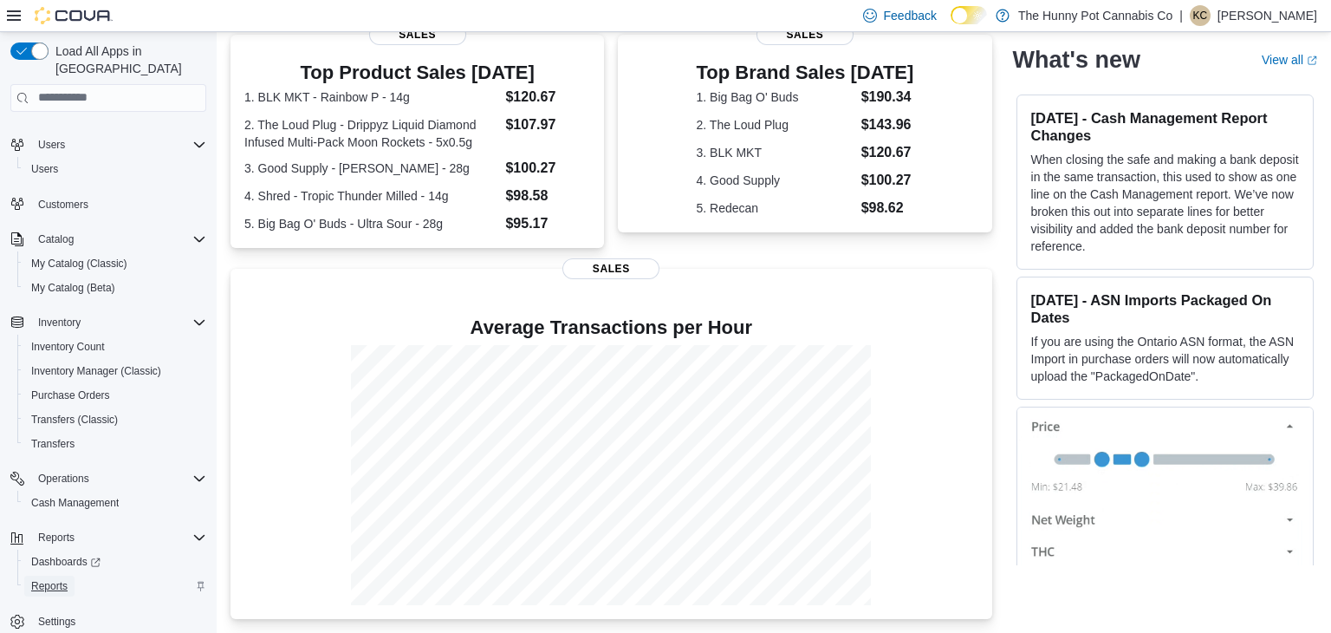
click at [51, 579] on span "Reports" at bounding box center [49, 586] width 36 height 14
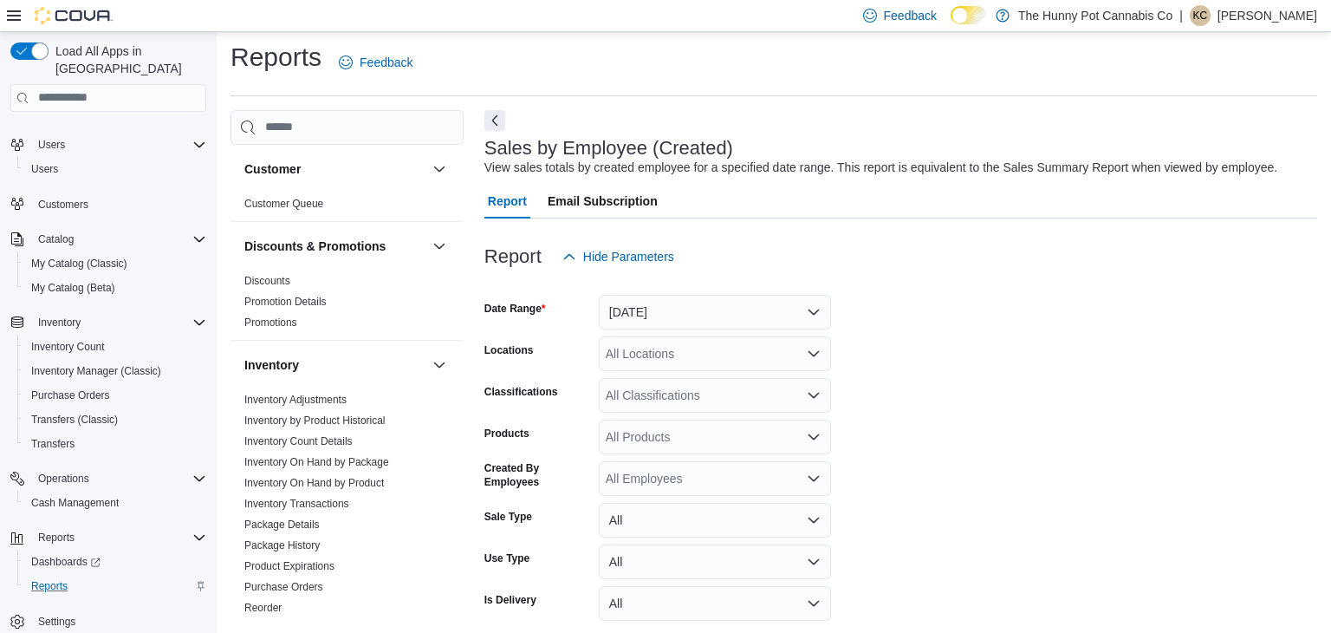
scroll to position [40, 0]
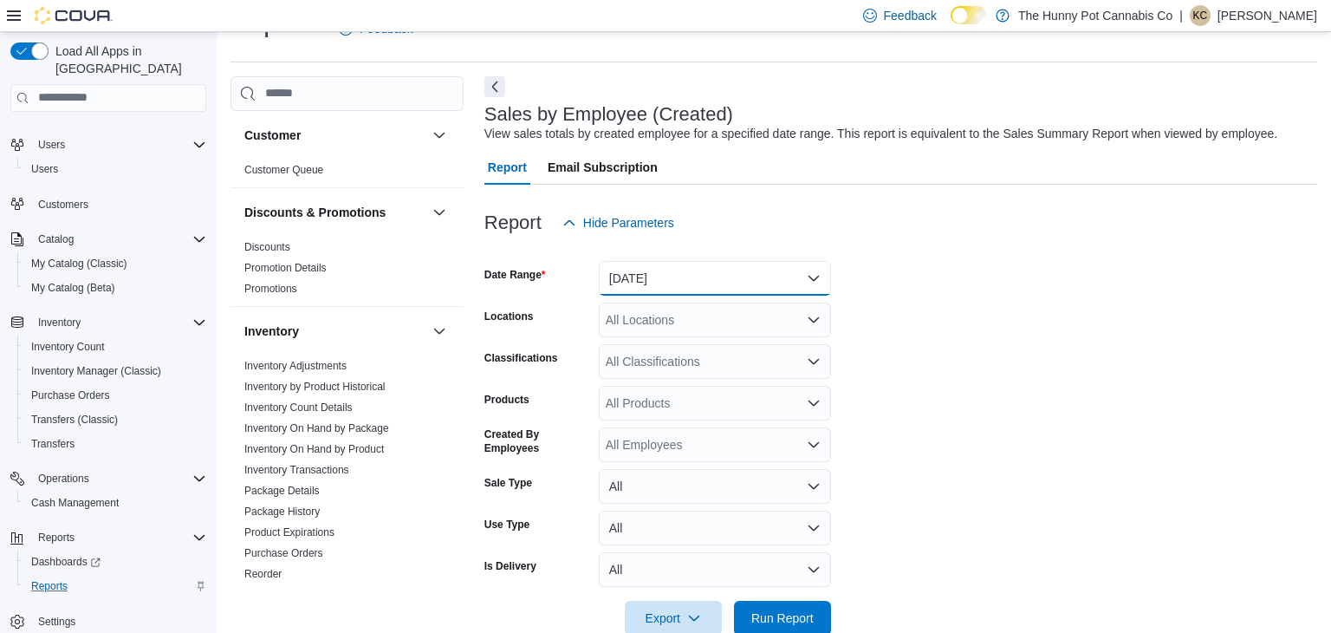
click at [775, 283] on button "Yesterday" at bounding box center [715, 278] width 232 height 35
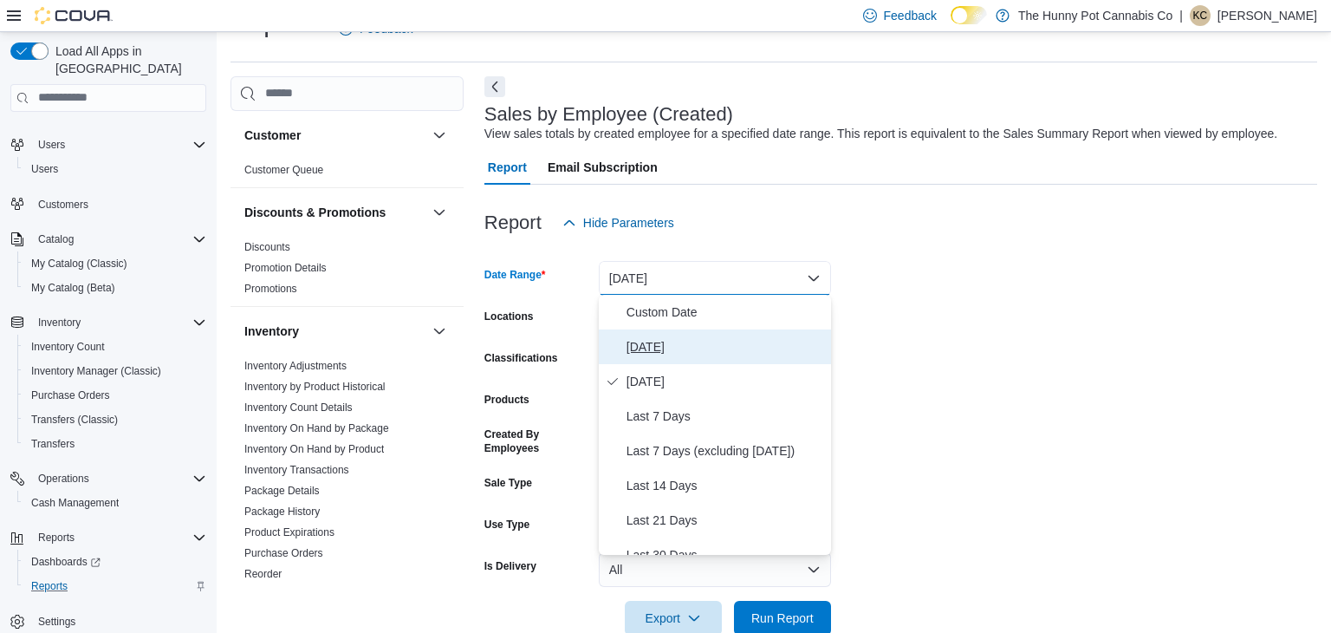
click at [640, 357] on button "Today" at bounding box center [715, 346] width 232 height 35
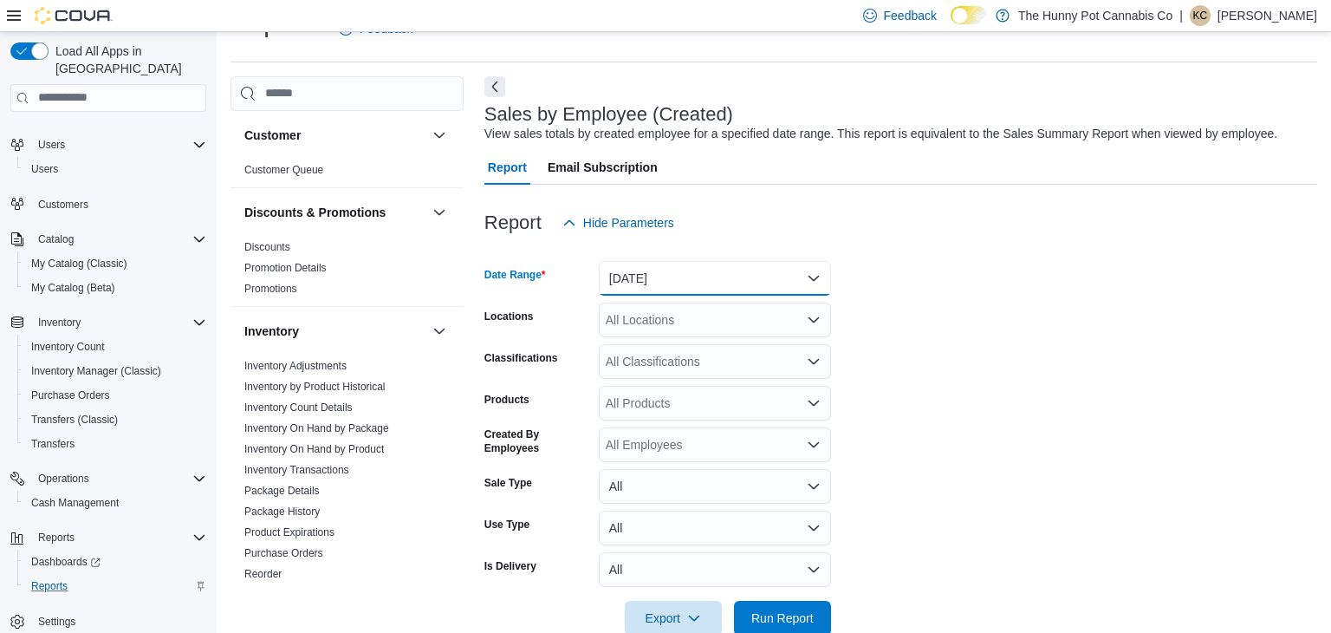
scroll to position [76, 0]
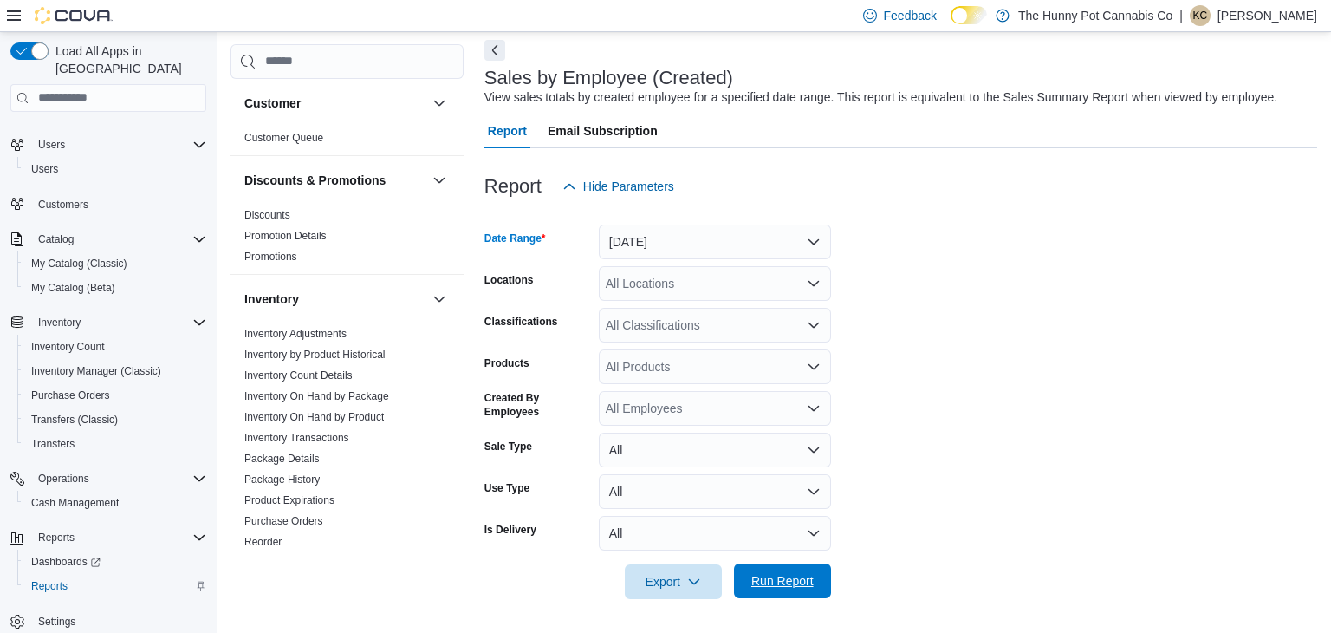
click at [784, 587] on span "Run Report" at bounding box center [782, 580] width 62 height 17
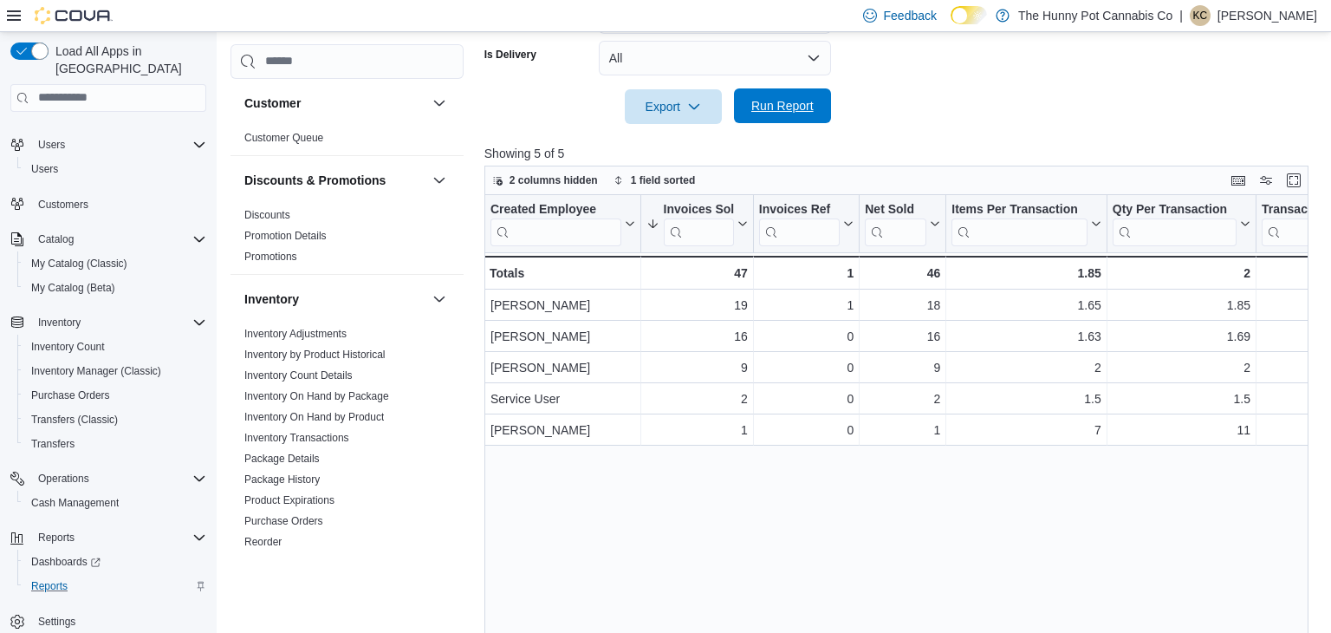
click at [746, 109] on span "Run Report" at bounding box center [783, 105] width 76 height 35
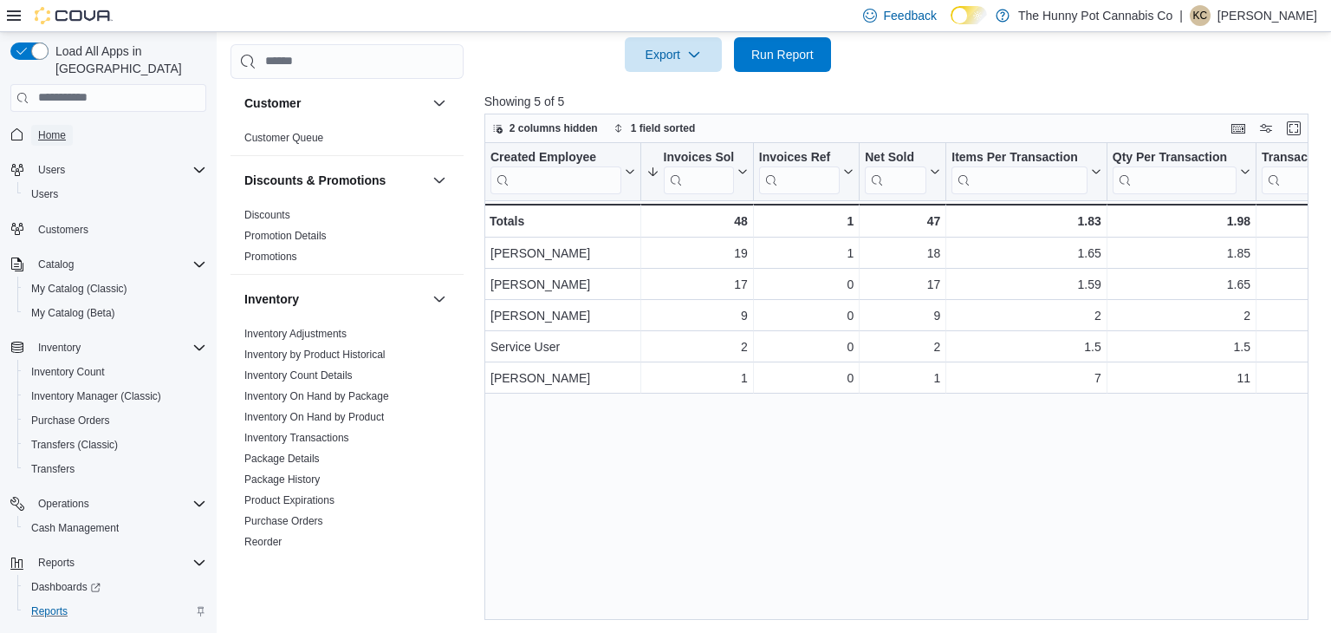
click at [51, 128] on span "Home" at bounding box center [52, 135] width 28 height 14
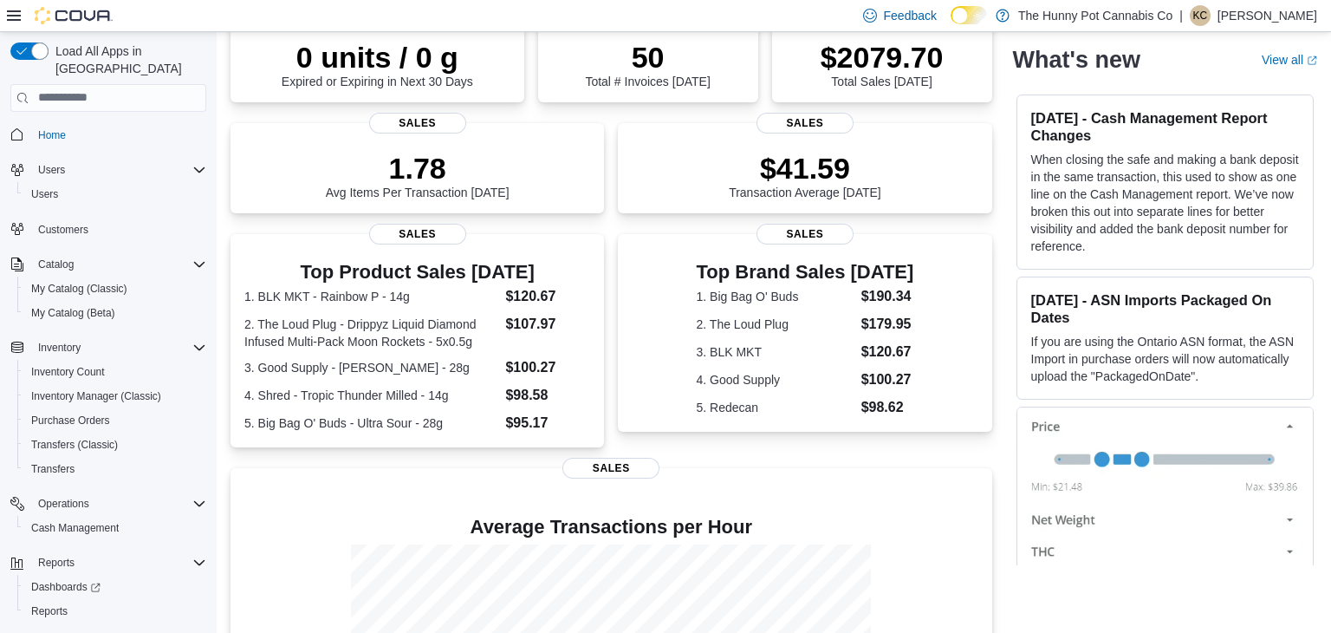
scroll to position [359, 0]
